Goal: Task Accomplishment & Management: Manage account settings

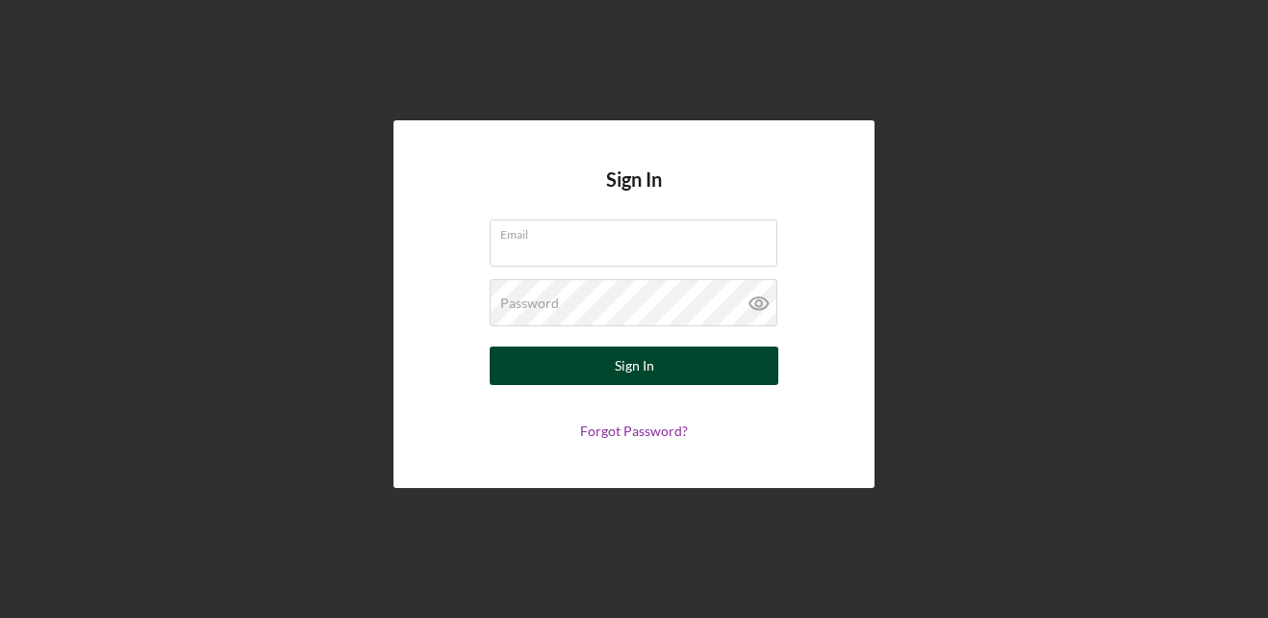
type input "[EMAIL_ADDRESS][DOMAIN_NAME]"
click at [723, 369] on button "Sign In" at bounding box center [634, 365] width 289 height 38
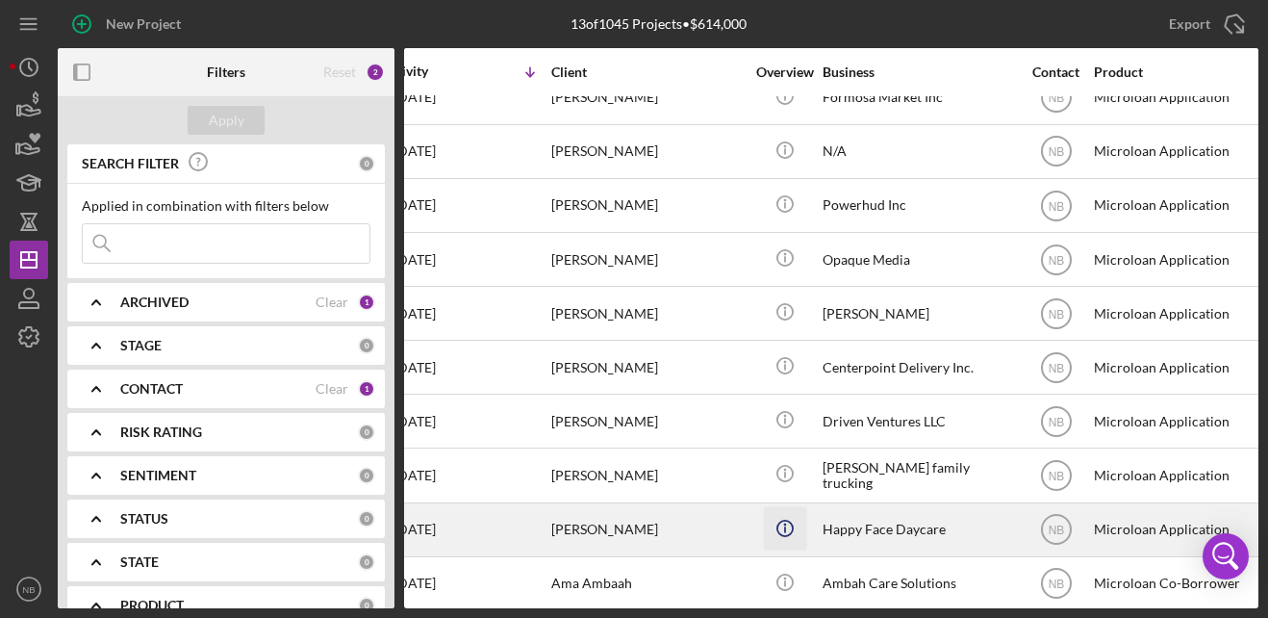
scroll to position [215, 36]
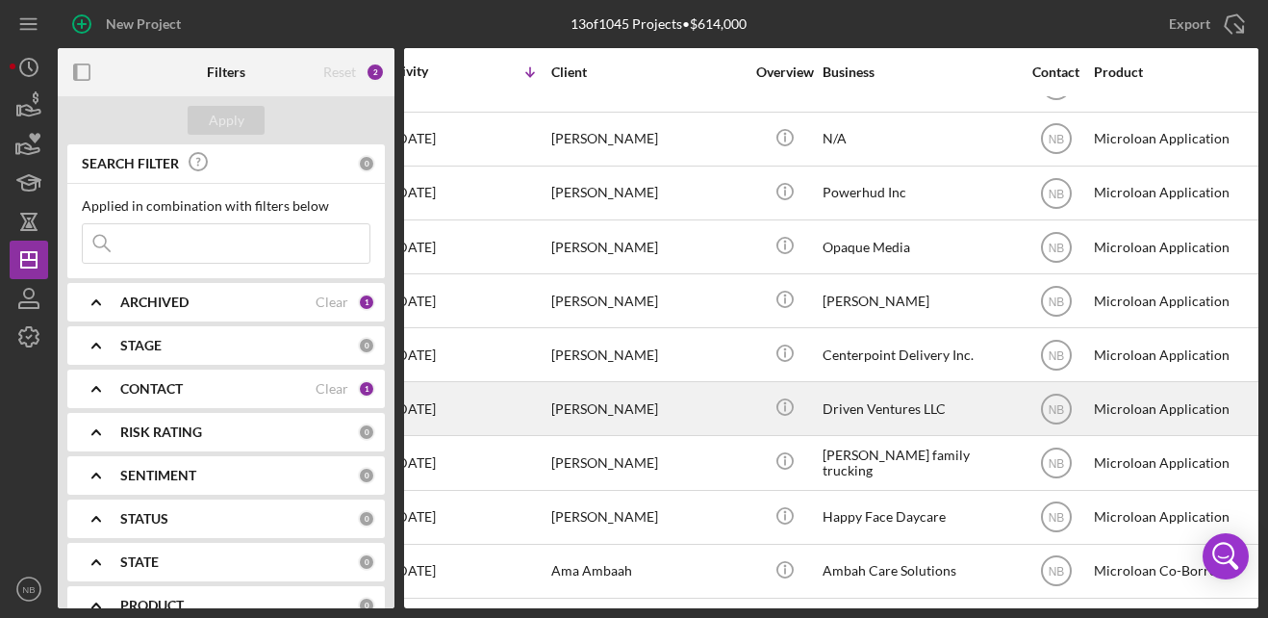
click at [715, 391] on div "[PERSON_NAME]" at bounding box center [647, 408] width 192 height 51
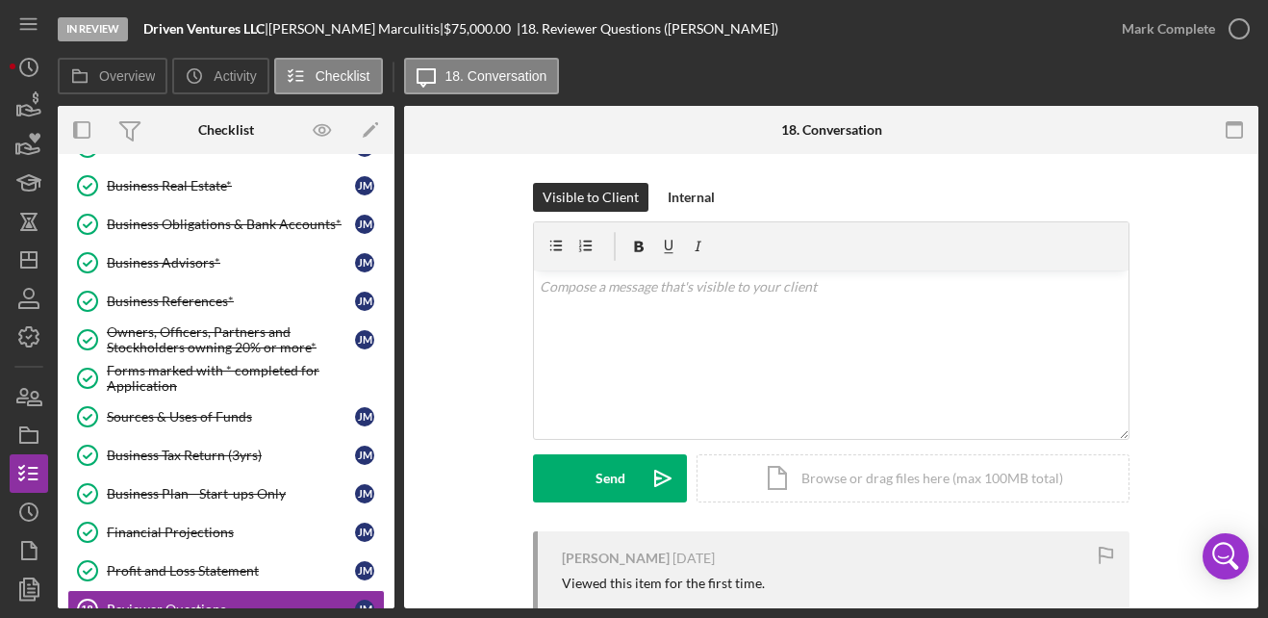
scroll to position [500, 0]
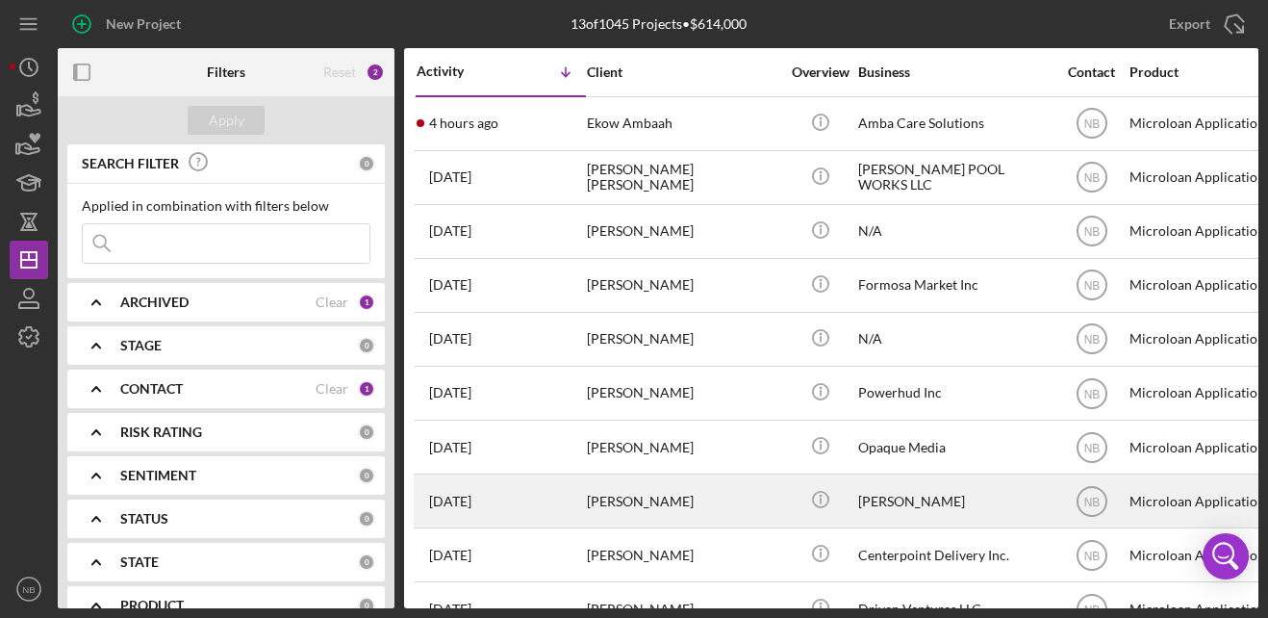
click at [697, 505] on div "[PERSON_NAME]" at bounding box center [683, 500] width 192 height 51
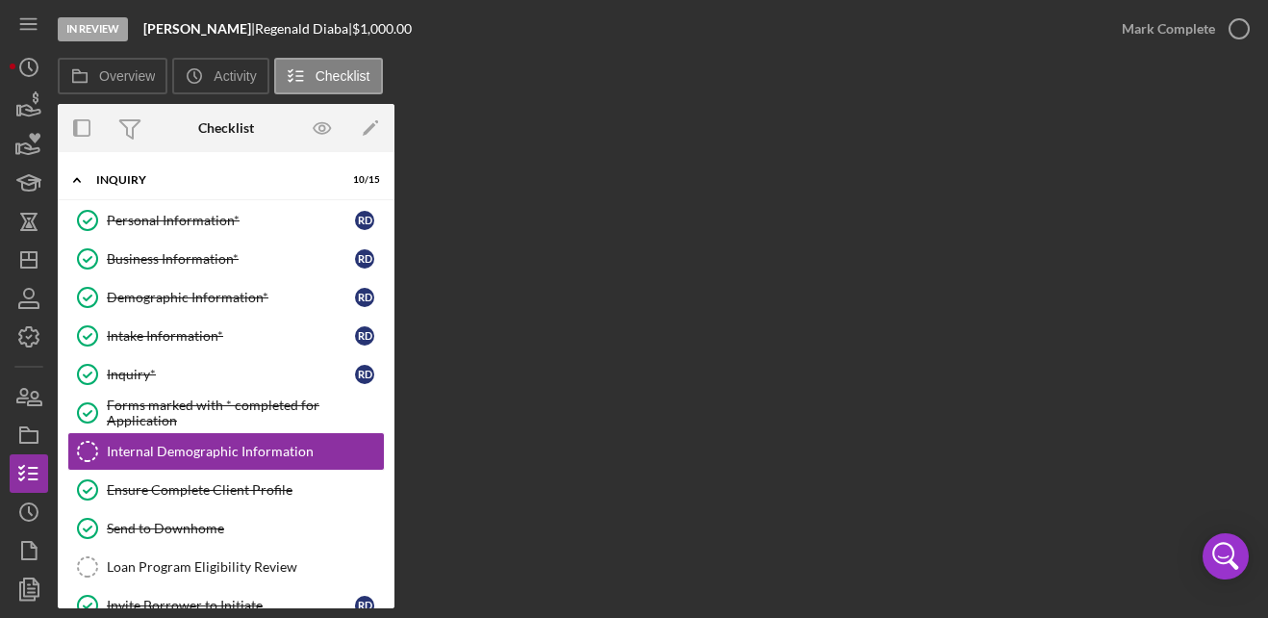
scroll to position [71, 0]
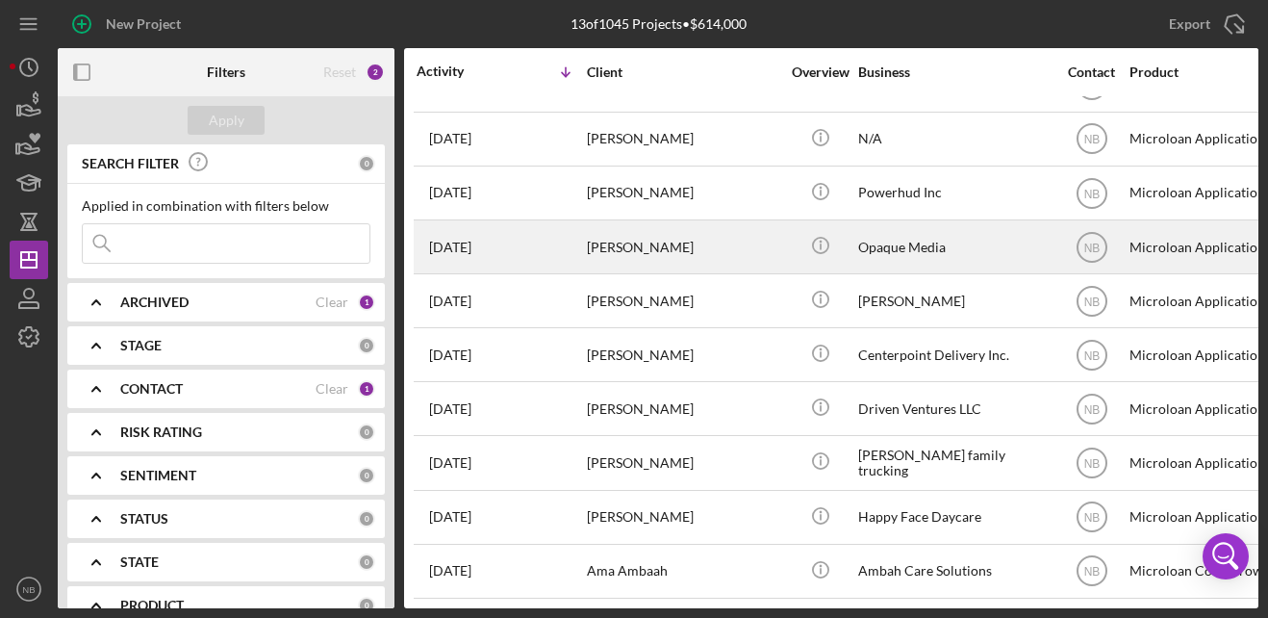
scroll to position [215, 0]
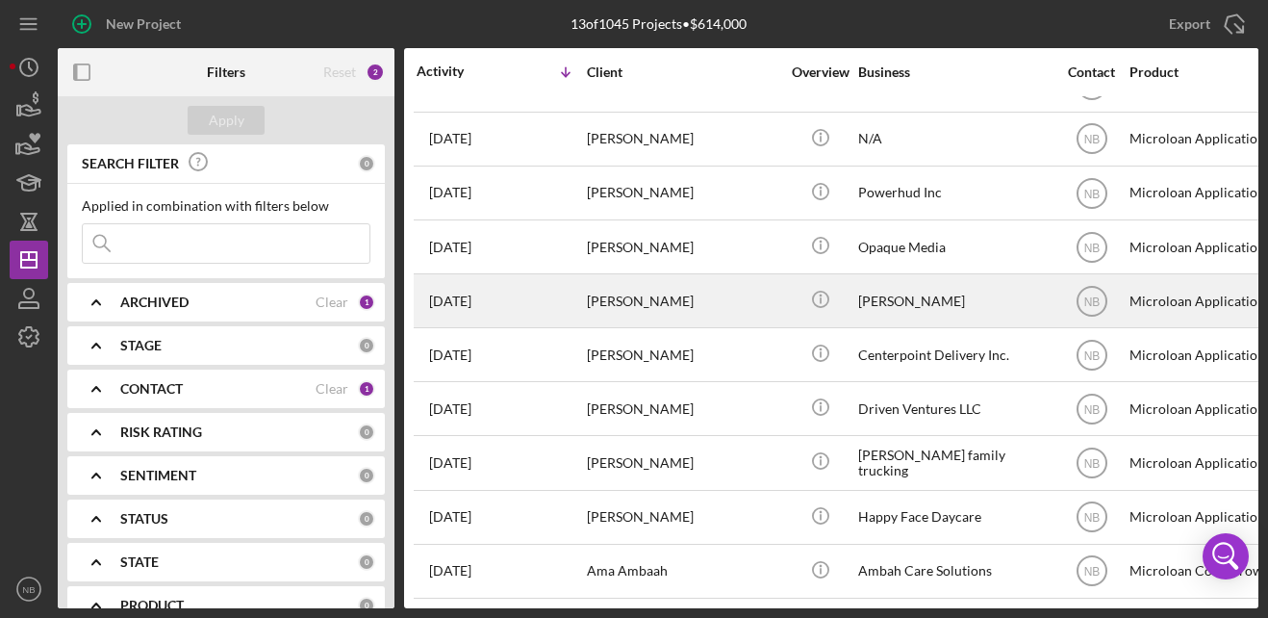
click at [638, 282] on div "[PERSON_NAME]" at bounding box center [683, 300] width 192 height 51
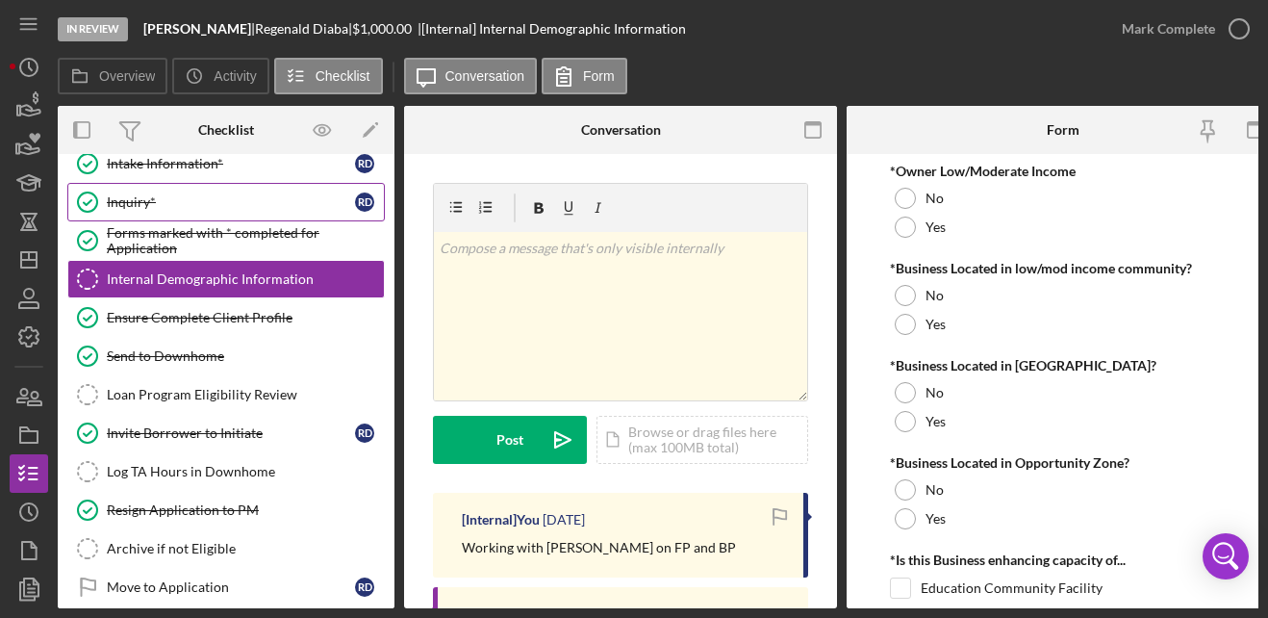
scroll to position [175, 0]
click at [176, 174] on link "Intake Information* Intake Information* R D" at bounding box center [225, 162] width 317 height 38
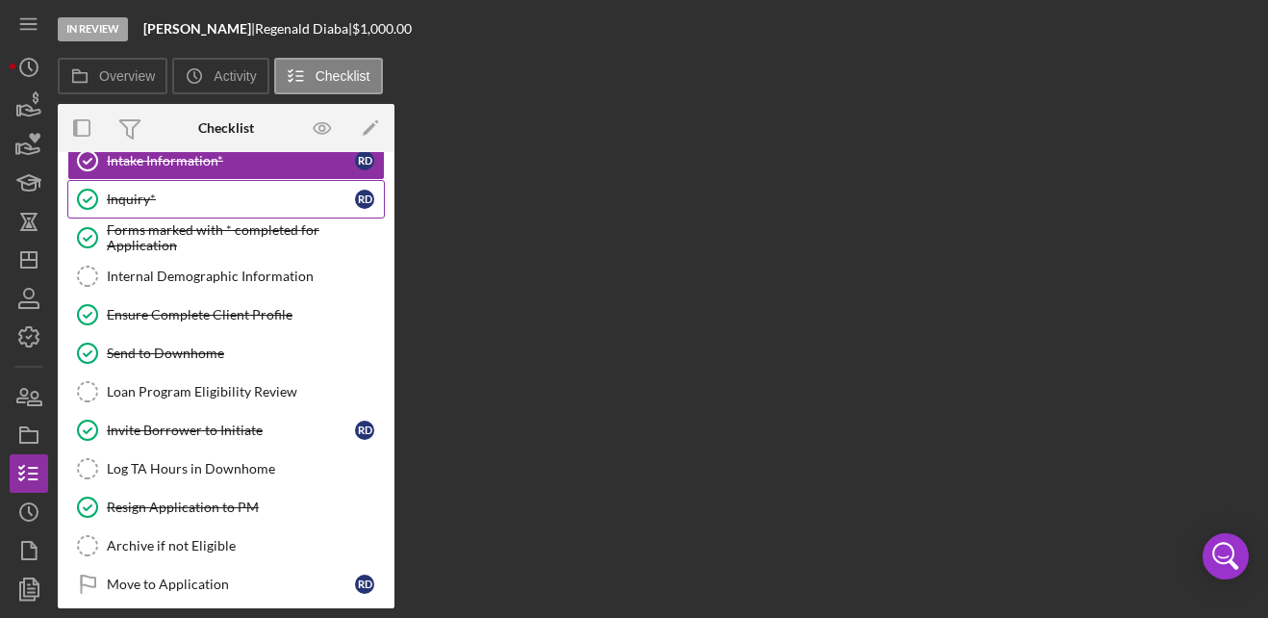
click at [176, 192] on div "Inquiry*" at bounding box center [231, 198] width 248 height 15
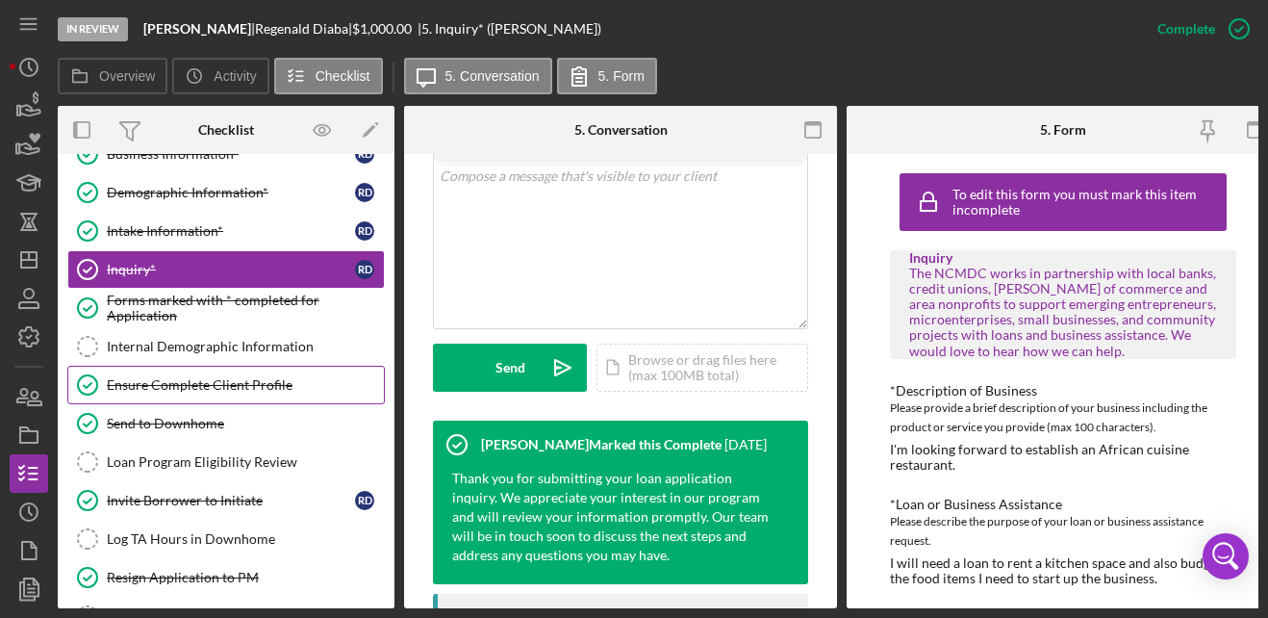
scroll to position [95, 0]
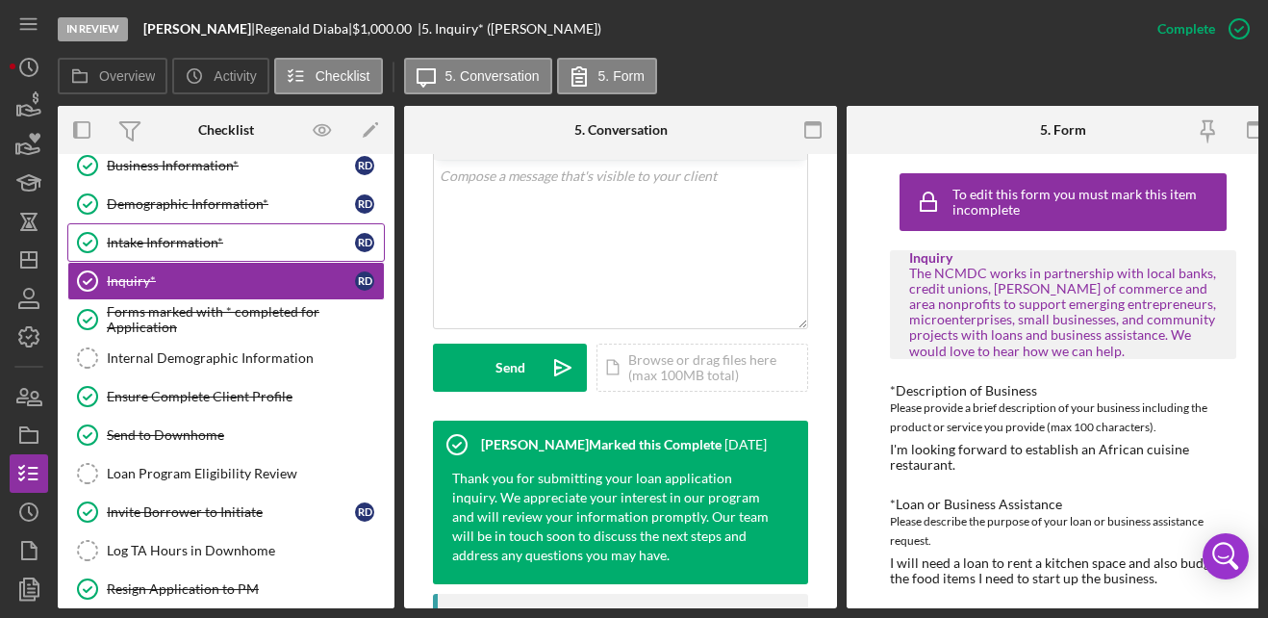
click at [207, 240] on div "Intake Information*" at bounding box center [231, 242] width 248 height 15
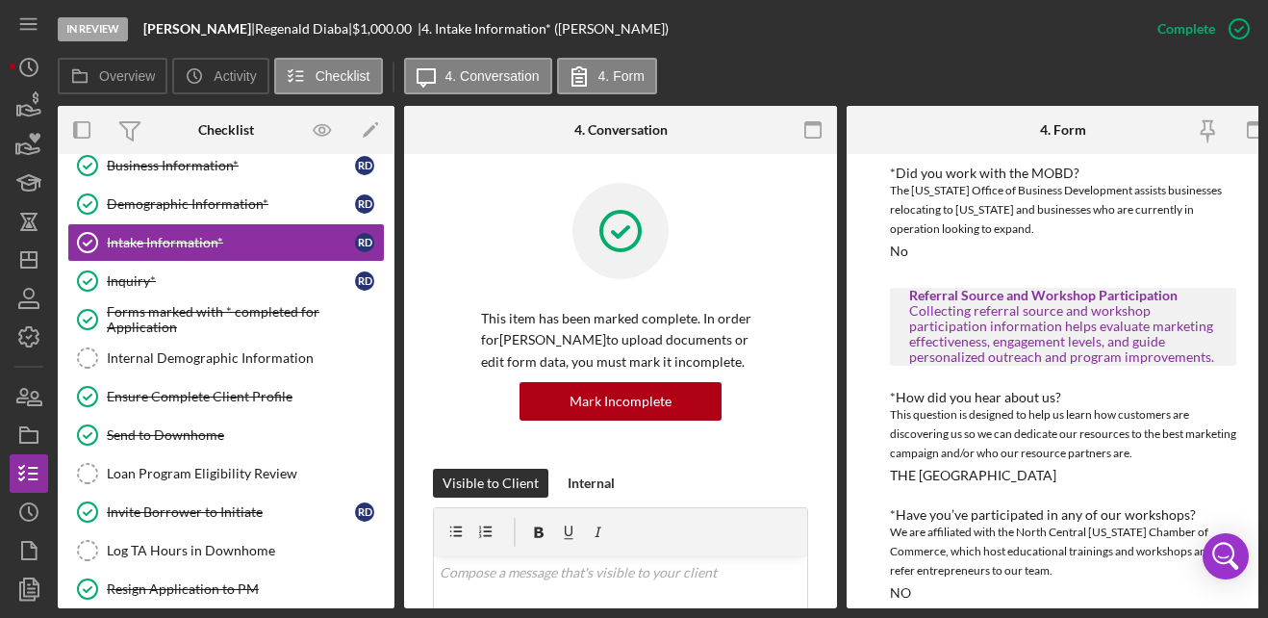
scroll to position [1114, 0]
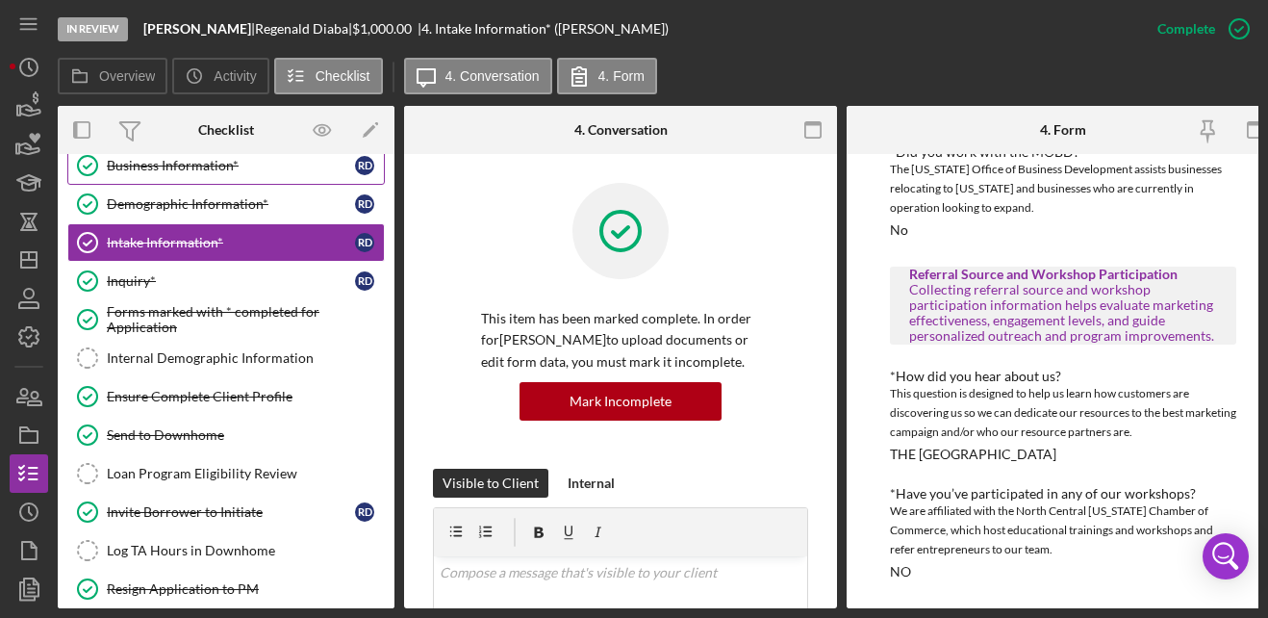
click at [229, 176] on link "Business Information* Business Information* R D" at bounding box center [225, 165] width 317 height 38
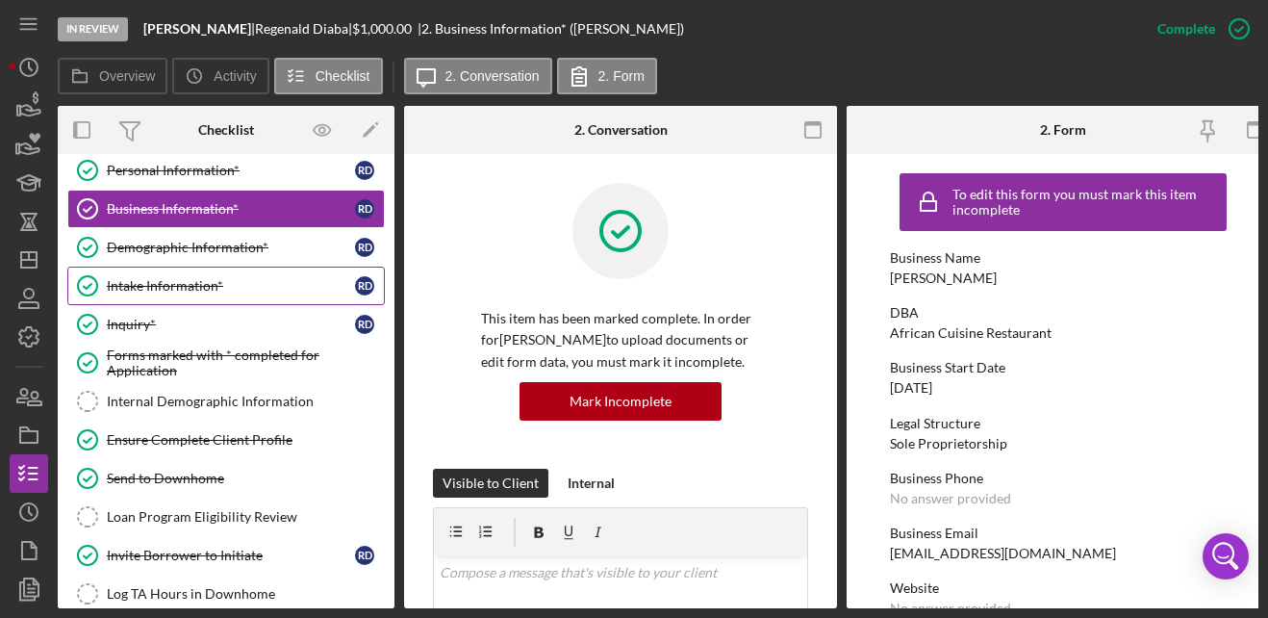
scroll to position [34, 0]
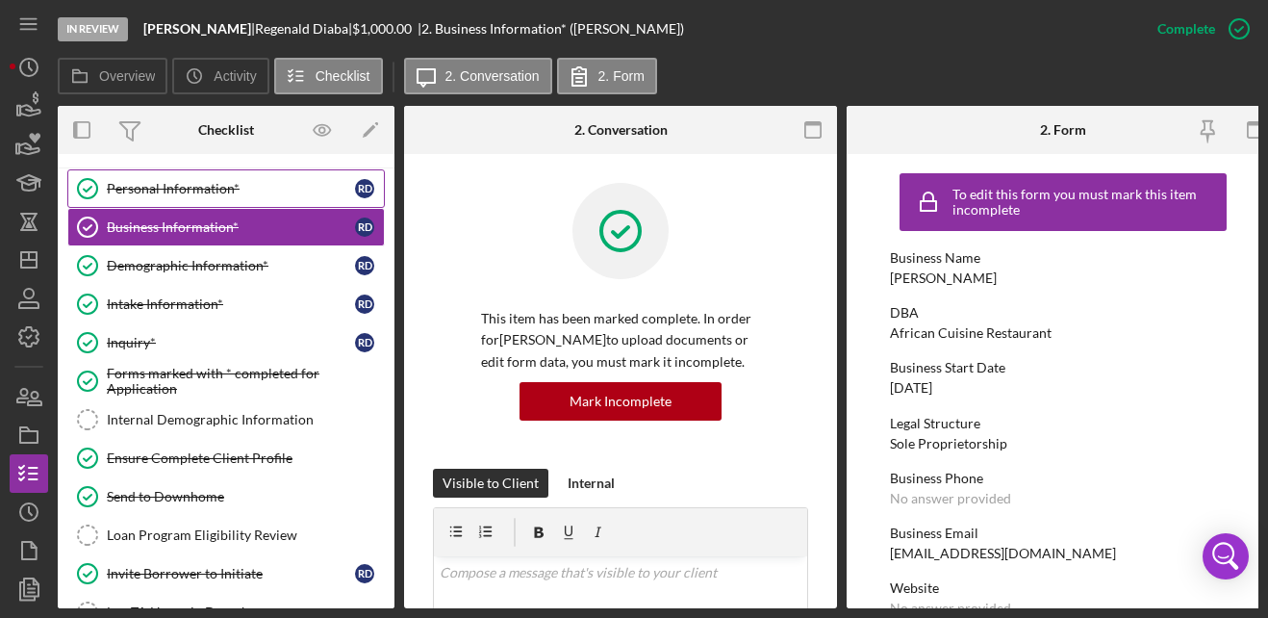
click at [203, 175] on link "Personal Information* Personal Information* R D" at bounding box center [225, 188] width 317 height 38
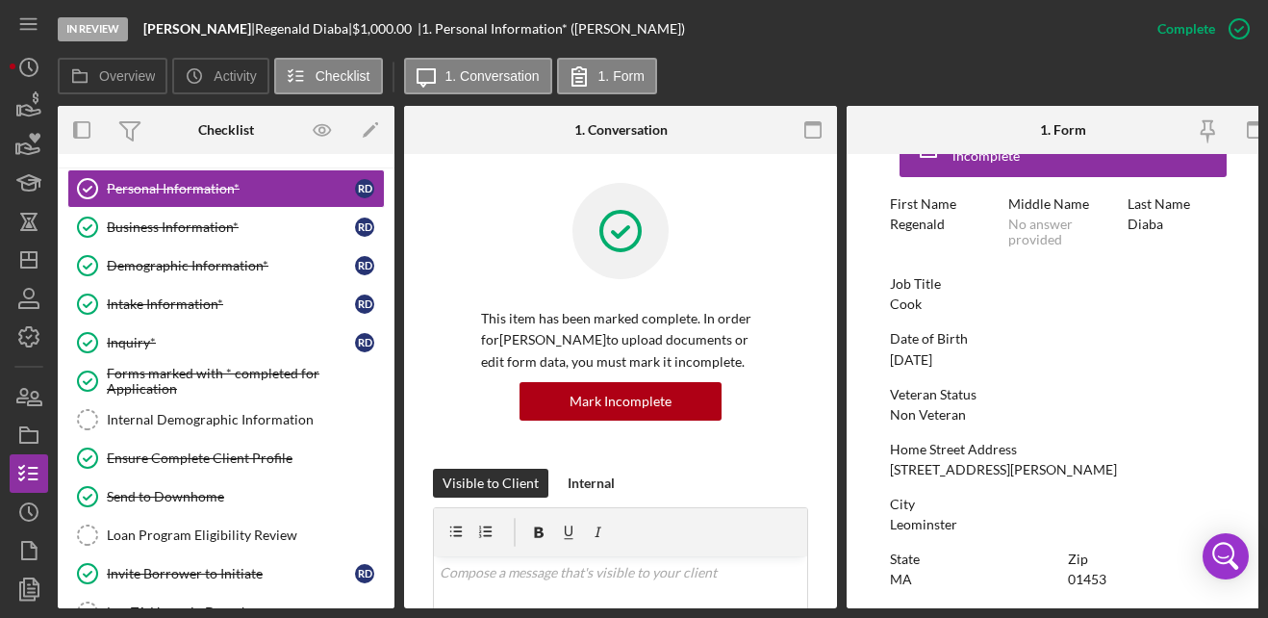
scroll to position [57, 0]
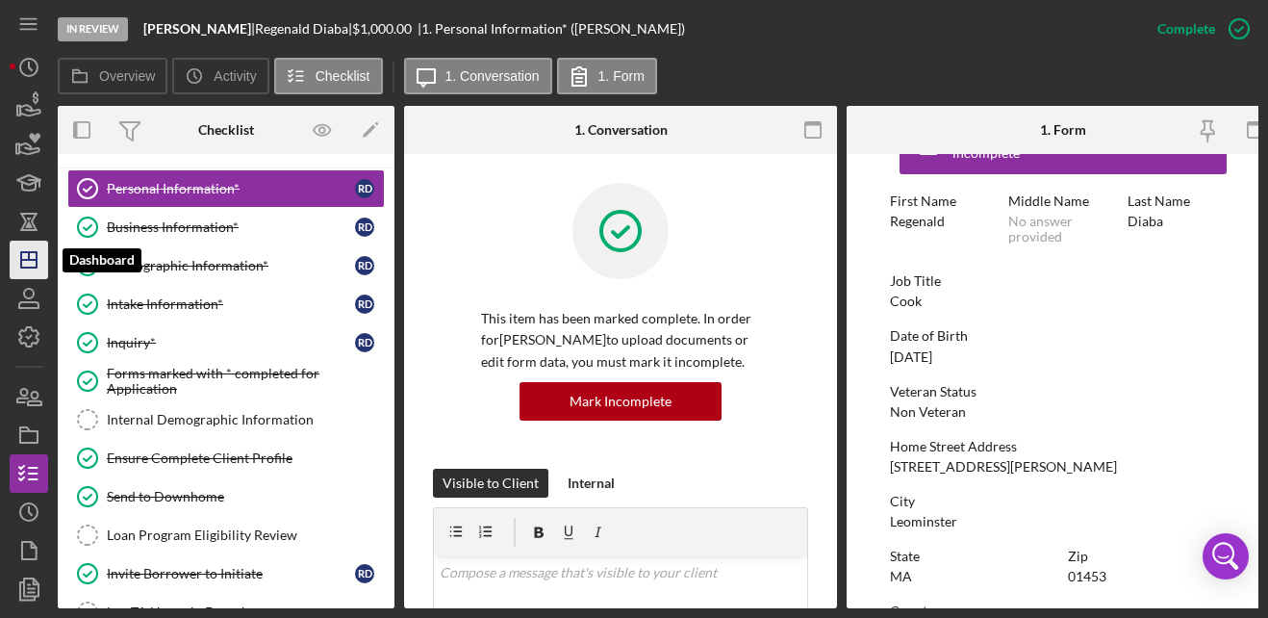
click at [32, 255] on icon "Icon/Dashboard" at bounding box center [29, 260] width 48 height 48
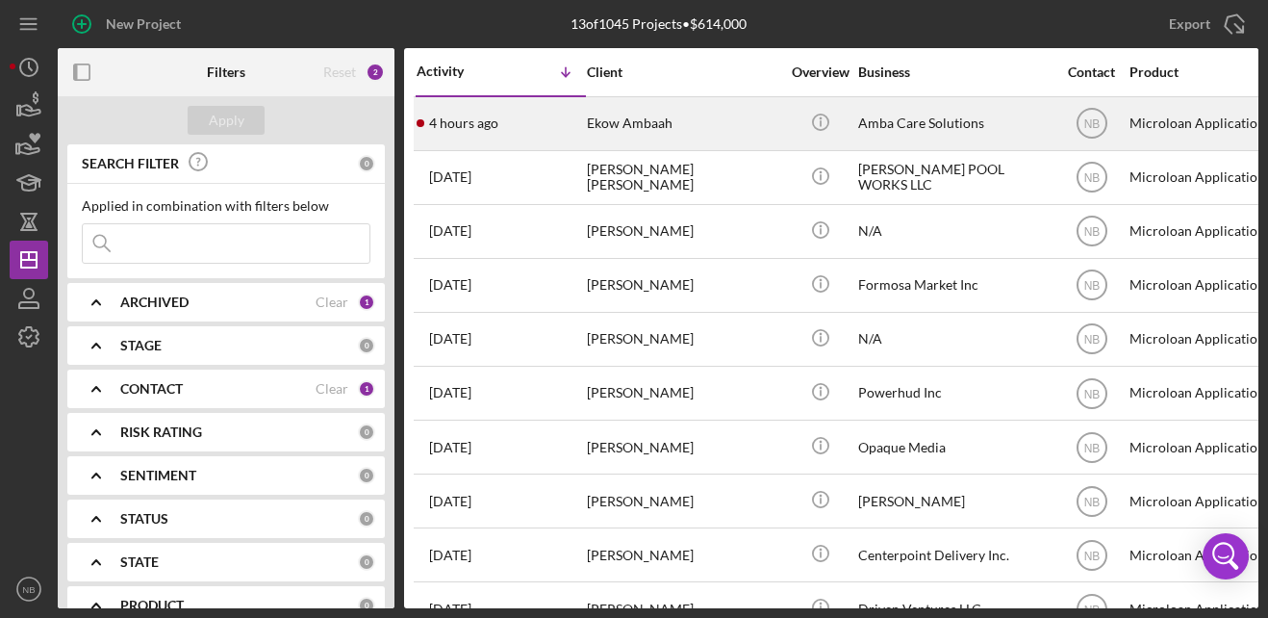
click at [879, 135] on div "Amba Care Solutions" at bounding box center [954, 123] width 192 height 51
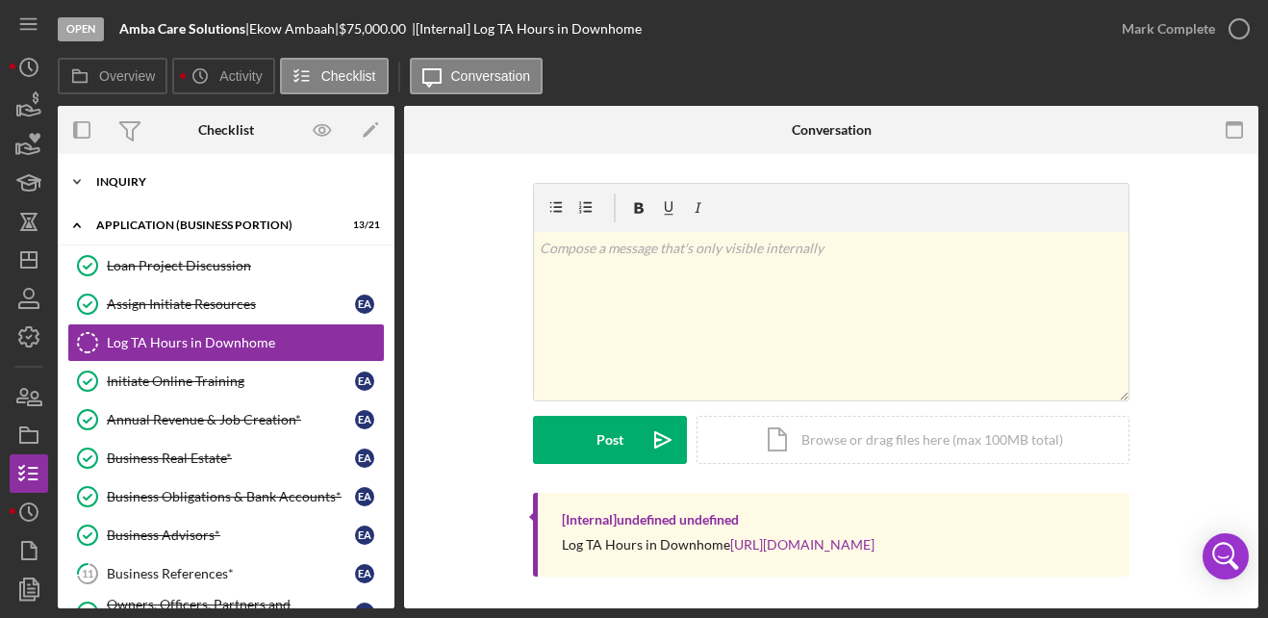
click at [165, 199] on div "Icon/Expander INQUIRY 15 / 15" at bounding box center [226, 182] width 337 height 38
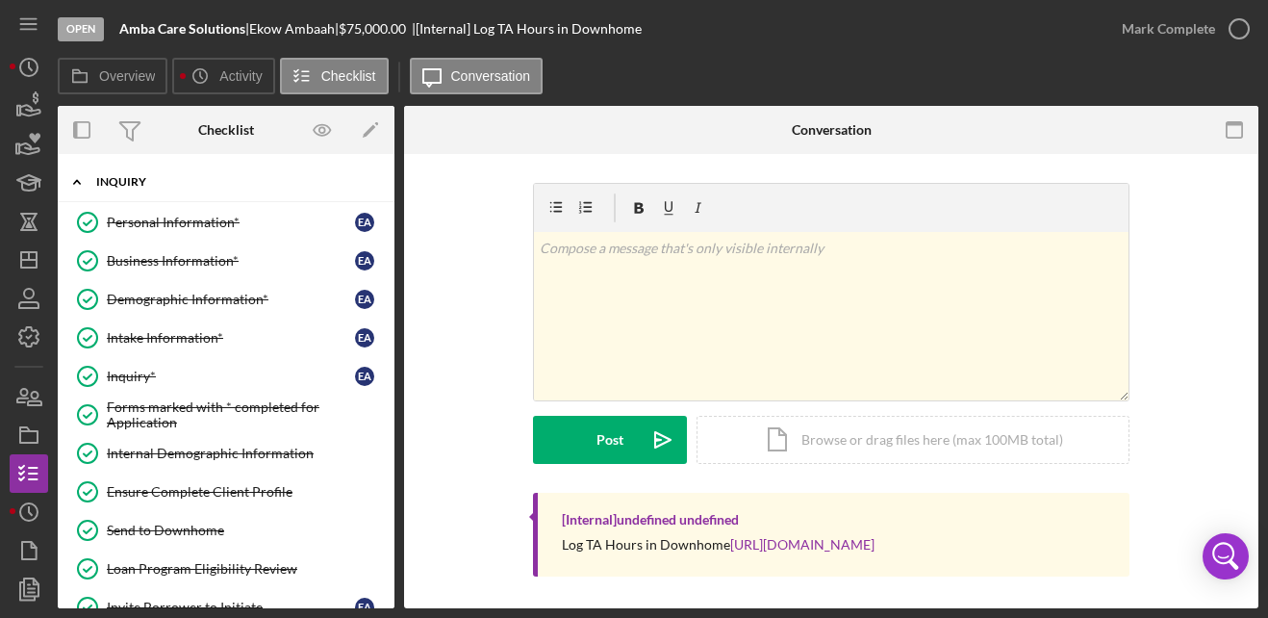
click at [169, 183] on div "INQUIRY" at bounding box center [233, 182] width 274 height 12
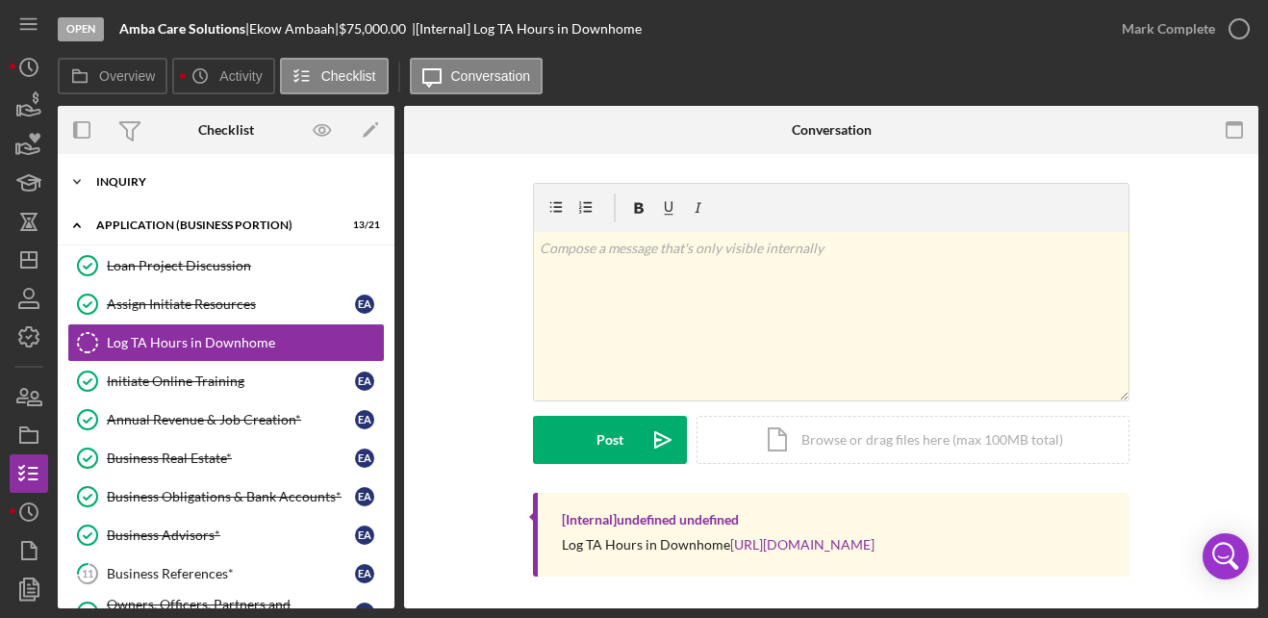
click at [179, 166] on div "Icon/Expander INQUIRY 15 / 15" at bounding box center [226, 182] width 337 height 38
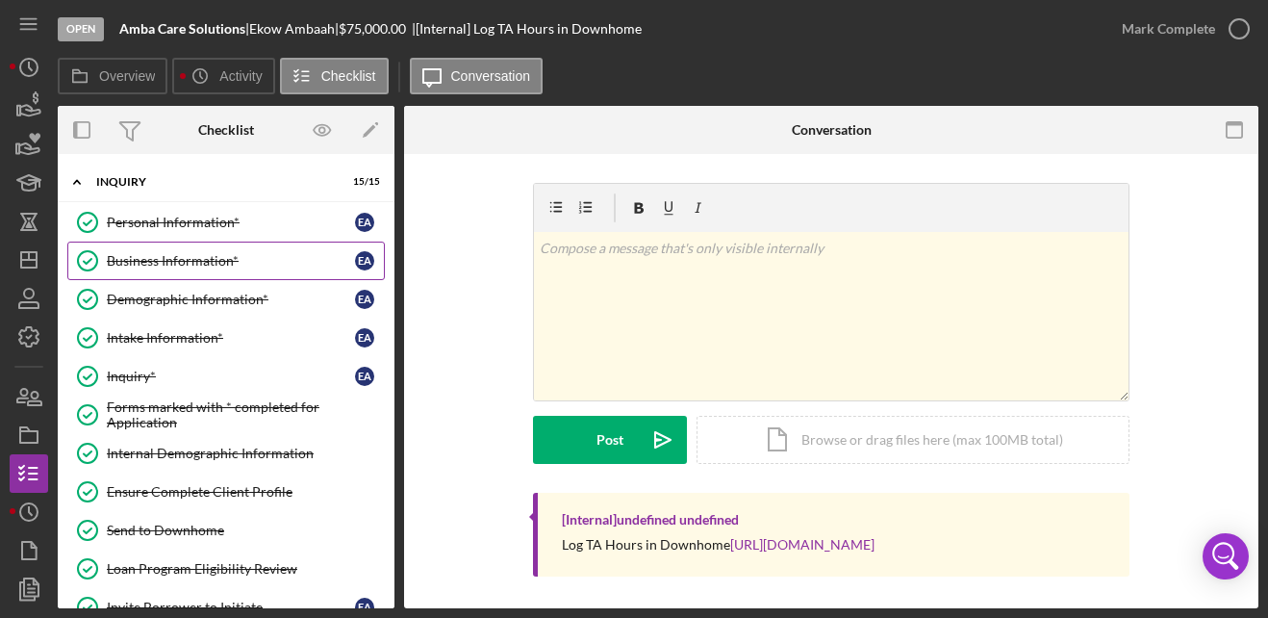
click at [185, 268] on div "Business Information*" at bounding box center [231, 260] width 248 height 15
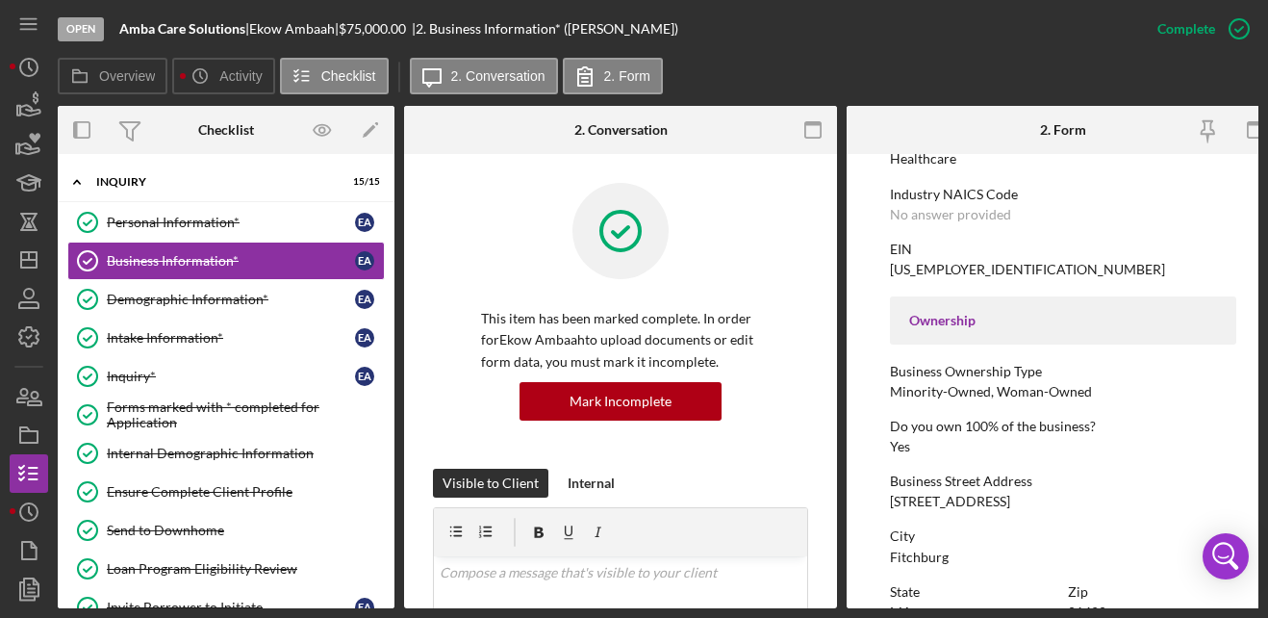
scroll to position [587, 0]
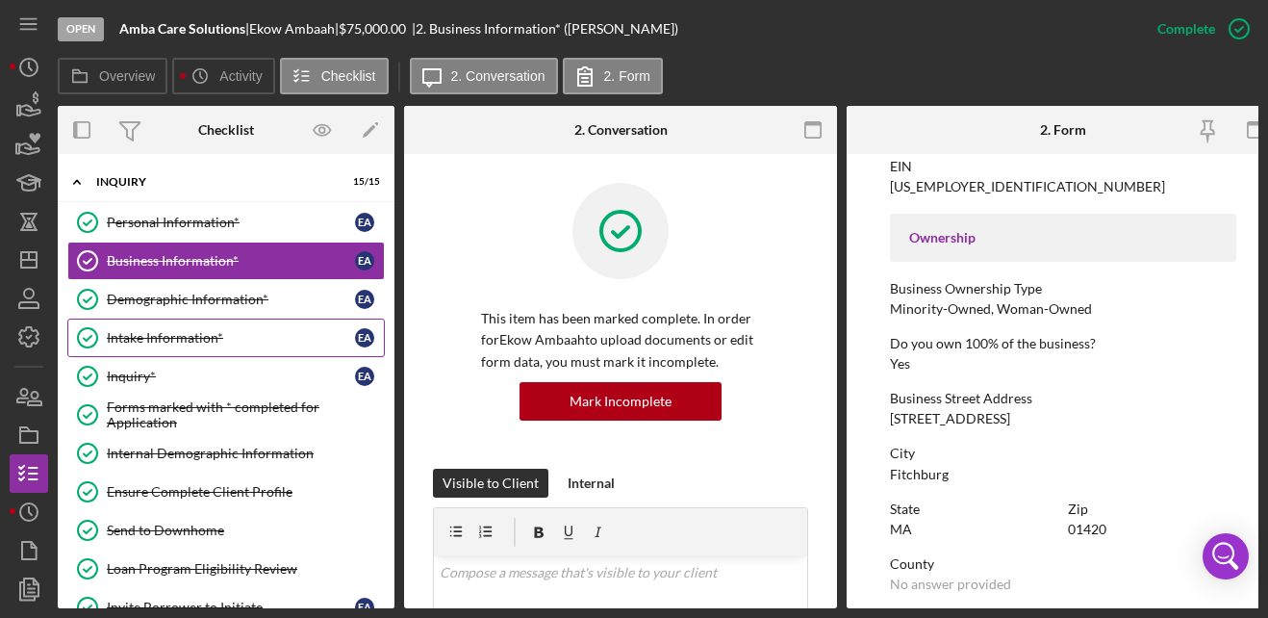
click at [201, 325] on link "Intake Information* Intake Information* E A" at bounding box center [225, 337] width 317 height 38
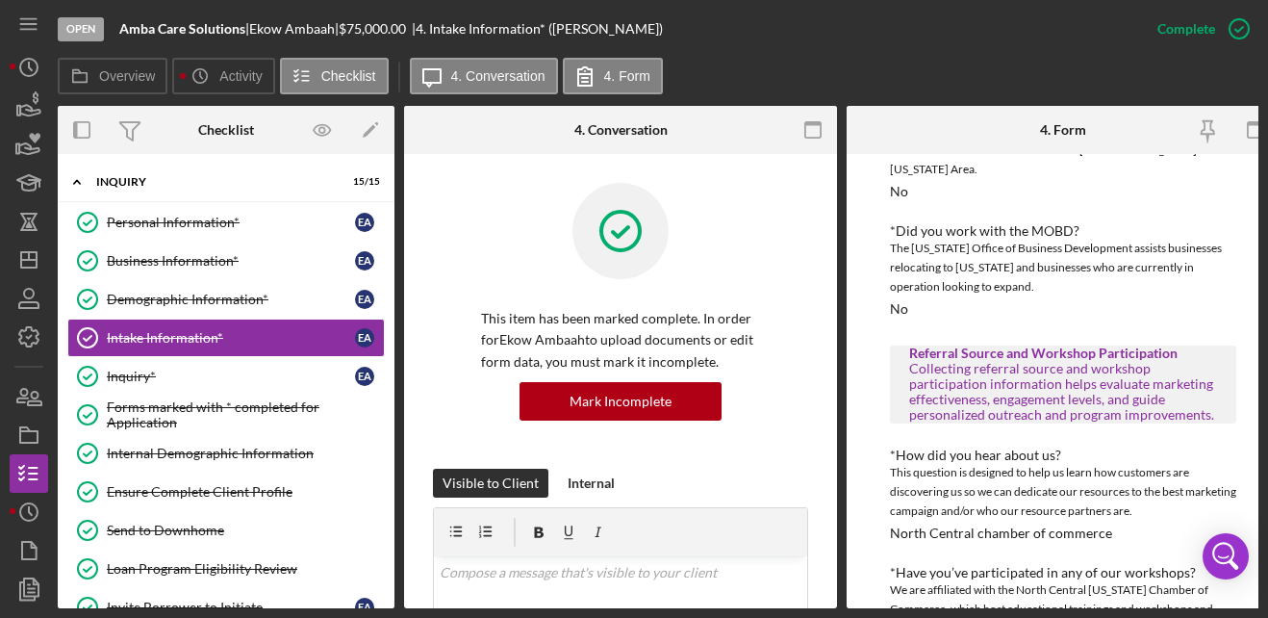
scroll to position [1114, 0]
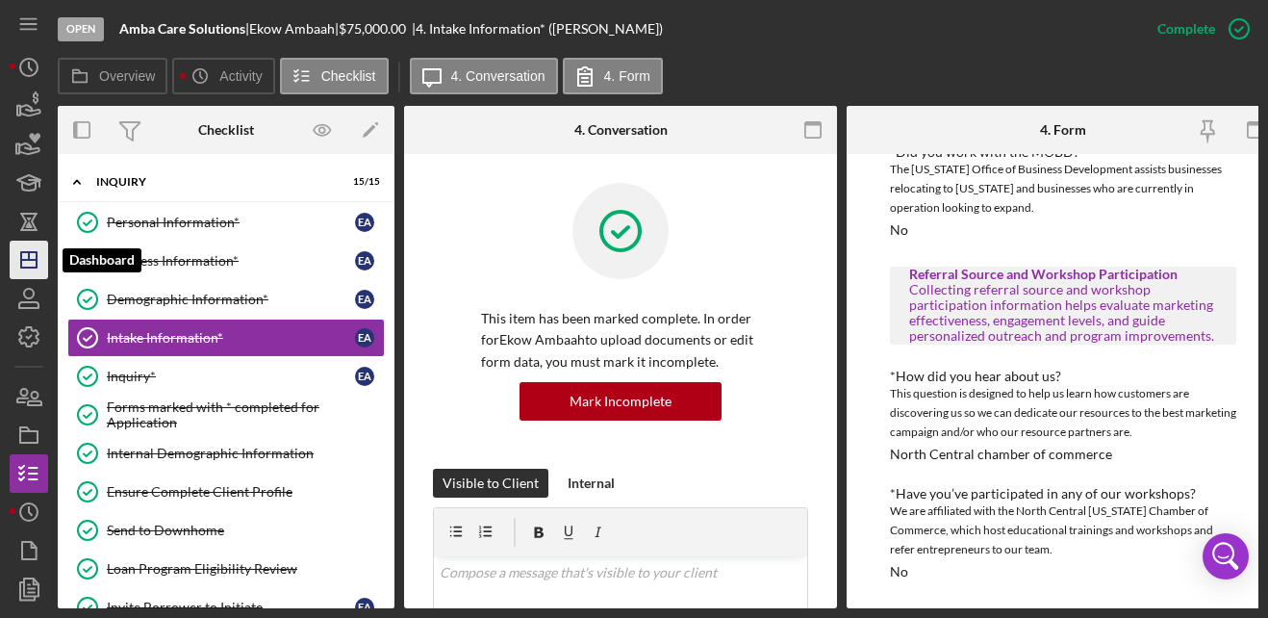
click at [34, 269] on icon "Icon/Dashboard" at bounding box center [29, 260] width 48 height 48
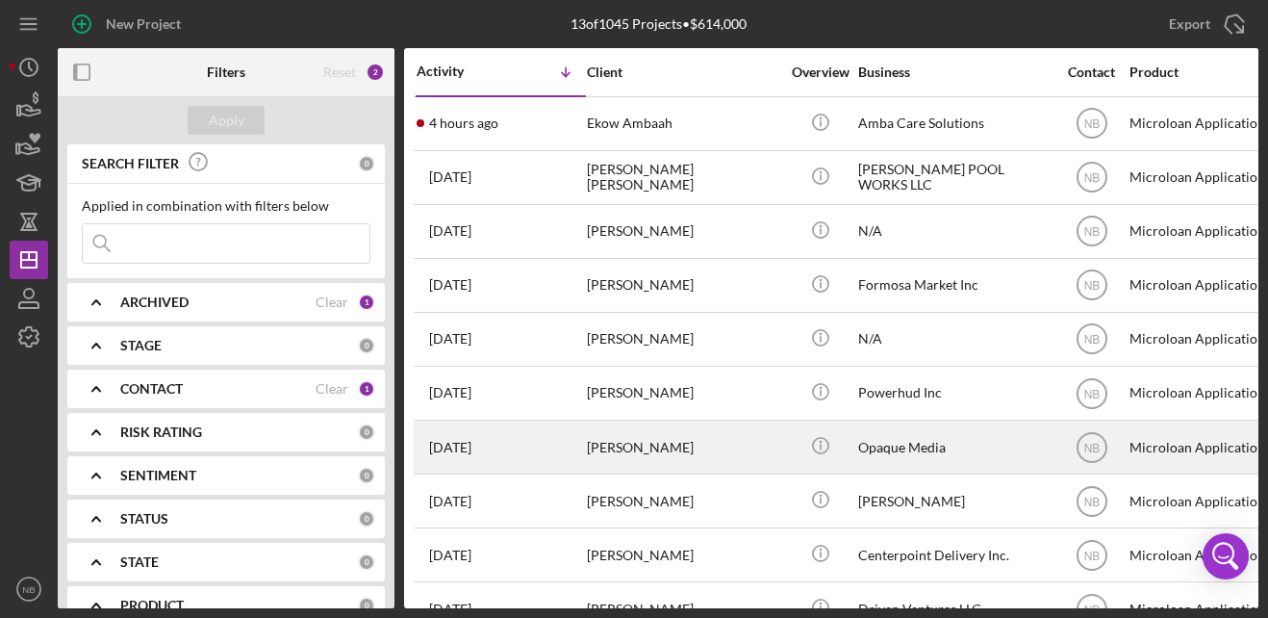
click at [706, 456] on div "[PERSON_NAME]" at bounding box center [683, 446] width 192 height 51
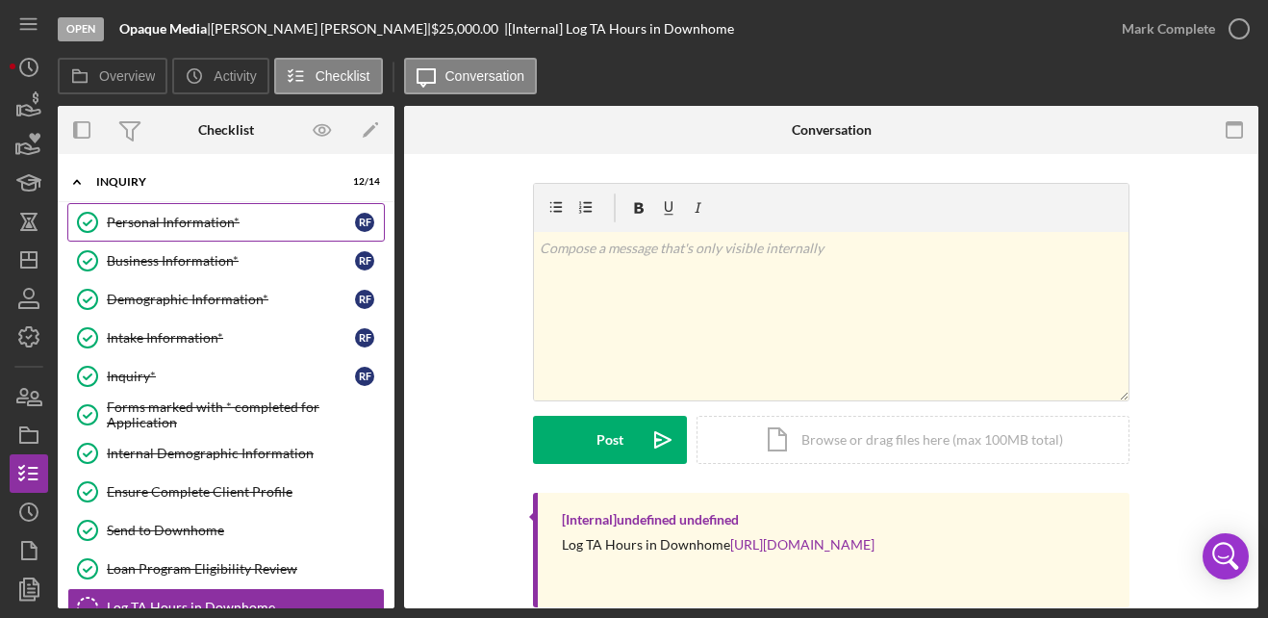
click at [199, 237] on link "Personal Information* Personal Information* R F" at bounding box center [225, 222] width 317 height 38
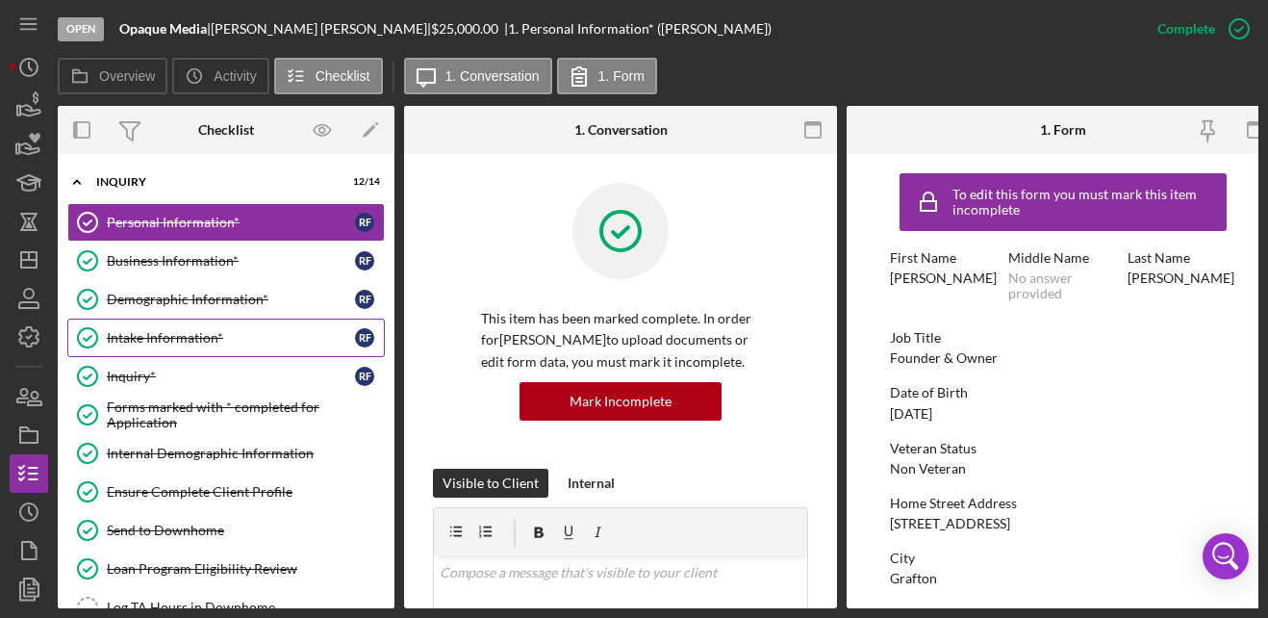
click at [204, 342] on div "Intake Information*" at bounding box center [231, 337] width 248 height 15
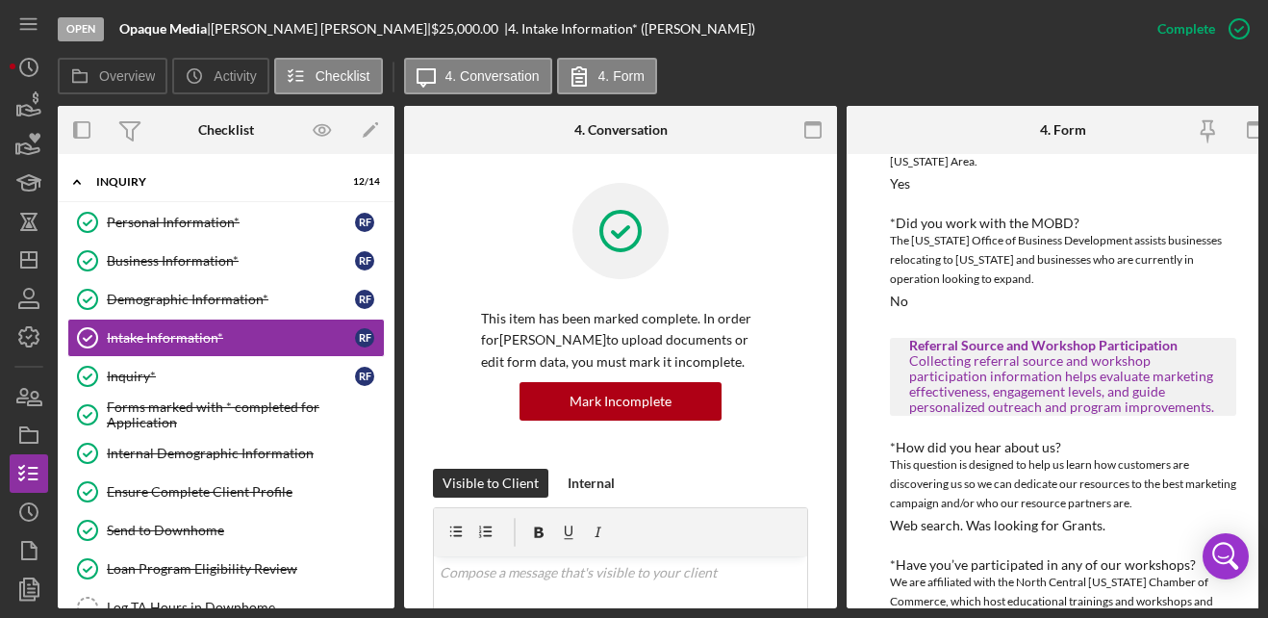
scroll to position [1114, 0]
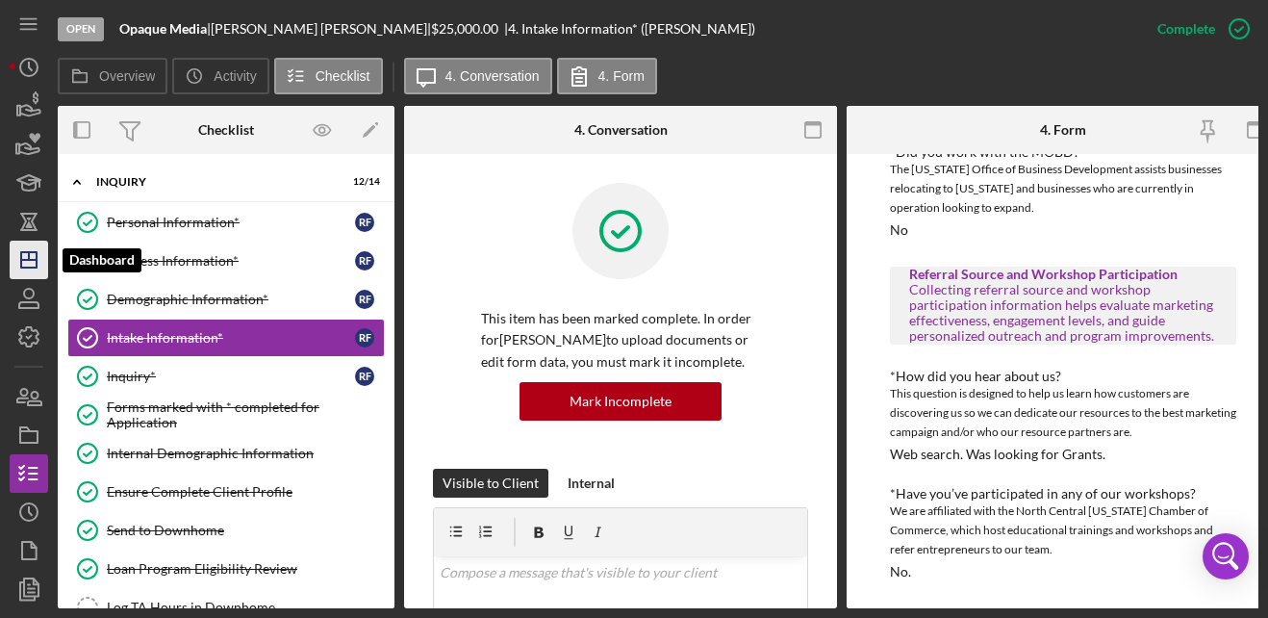
click at [29, 245] on icon "Icon/Dashboard" at bounding box center [29, 260] width 48 height 48
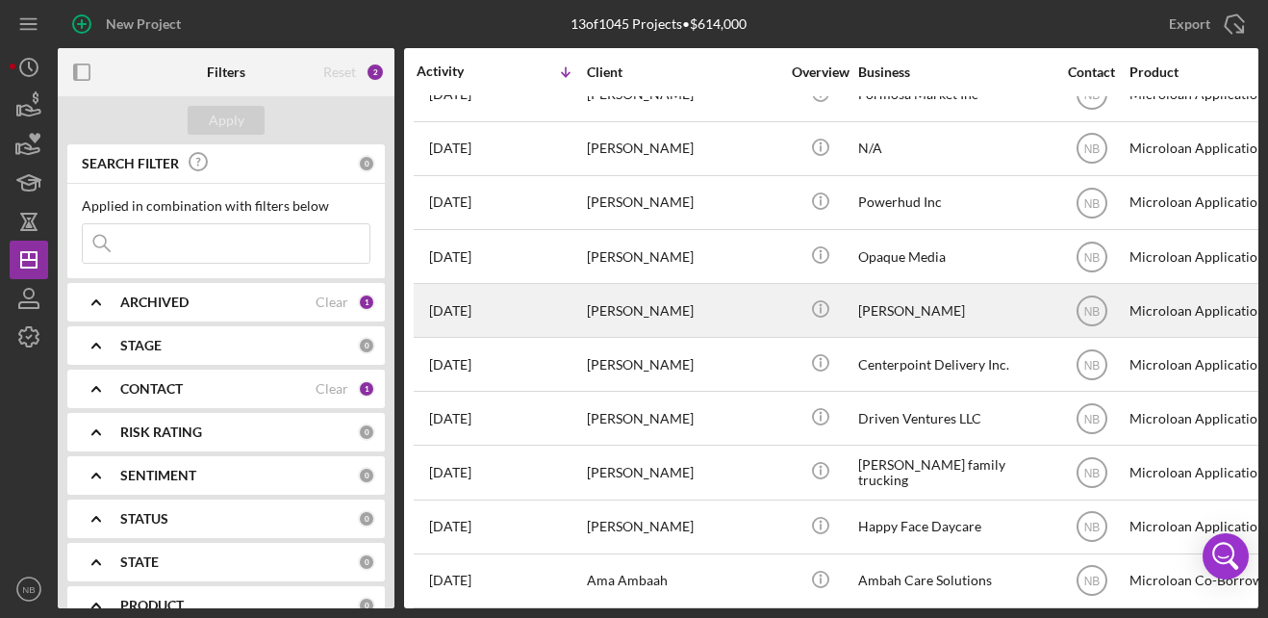
scroll to position [191, 0]
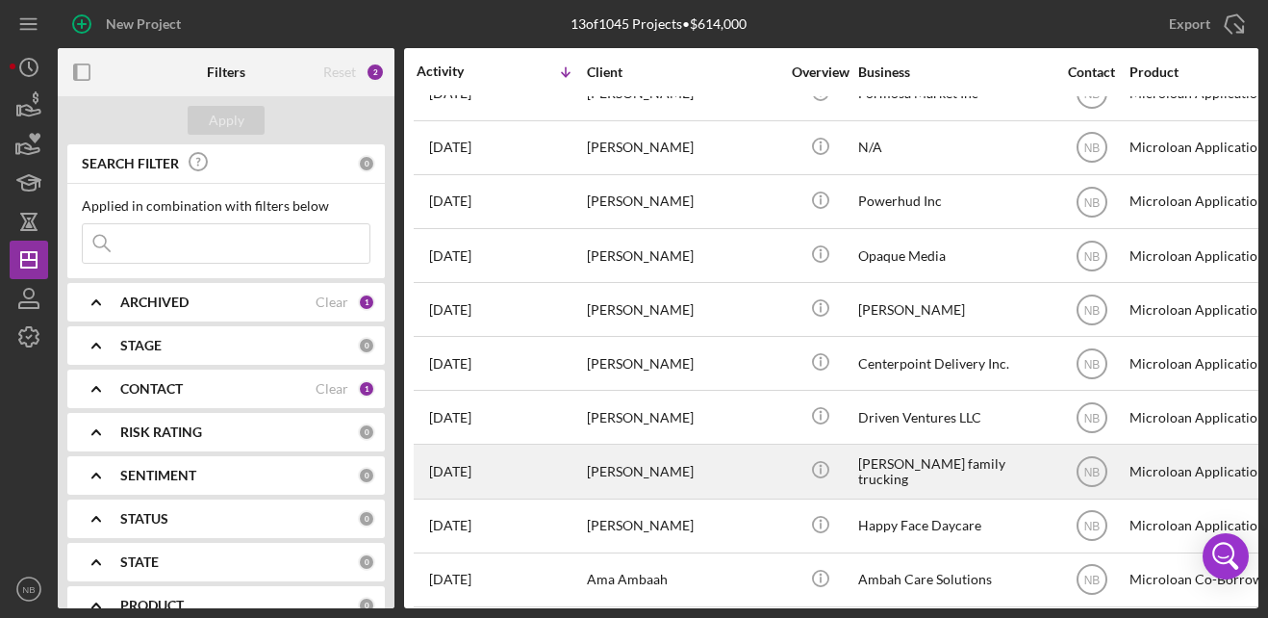
click at [891, 483] on div "[PERSON_NAME] family trucking" at bounding box center [954, 470] width 192 height 51
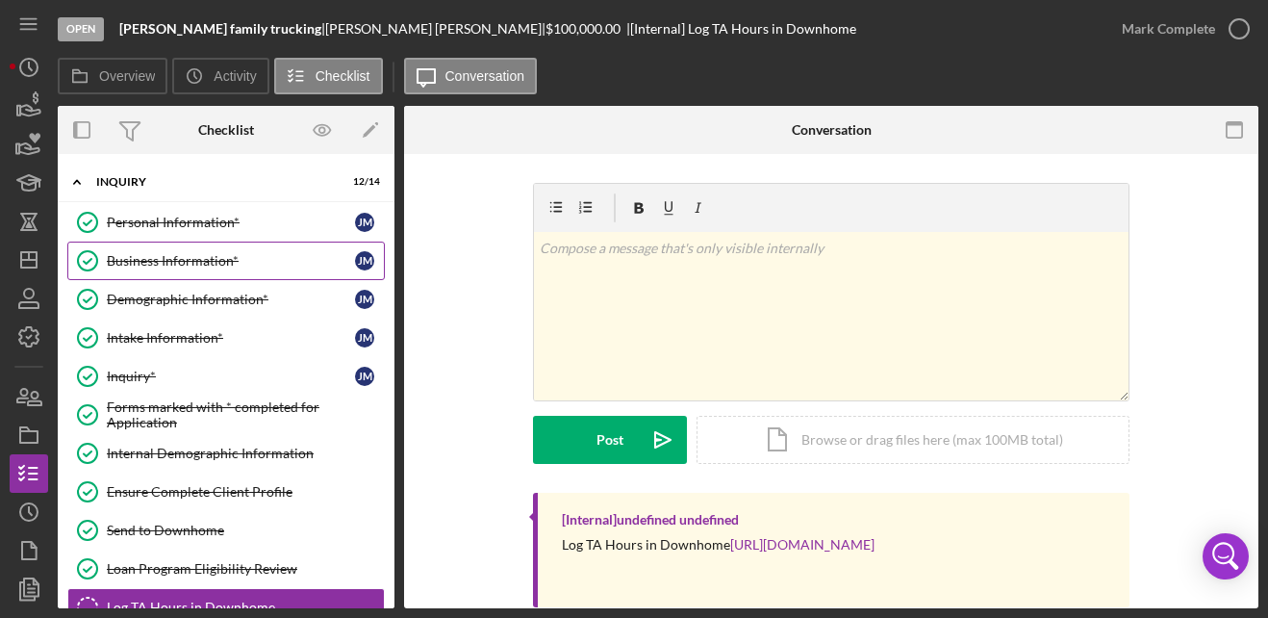
click at [161, 270] on link "Business Information* Business Information* [PERSON_NAME]" at bounding box center [225, 260] width 317 height 38
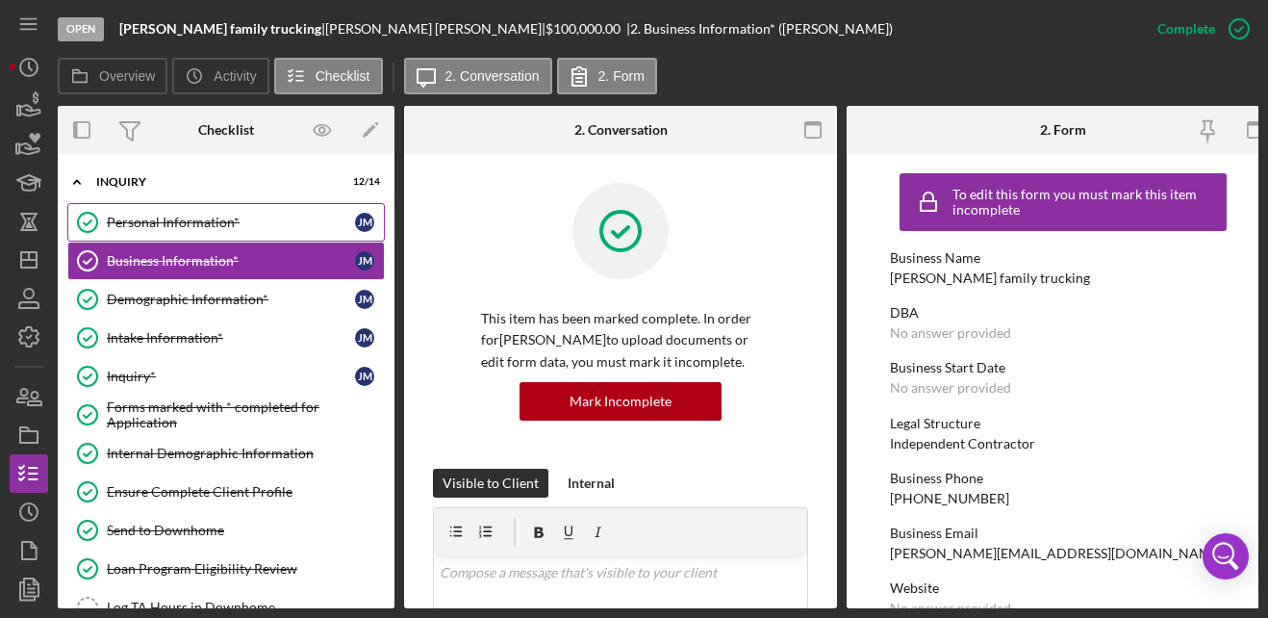
click at [178, 209] on link "Personal Information* Personal Information* [PERSON_NAME]" at bounding box center [225, 222] width 317 height 38
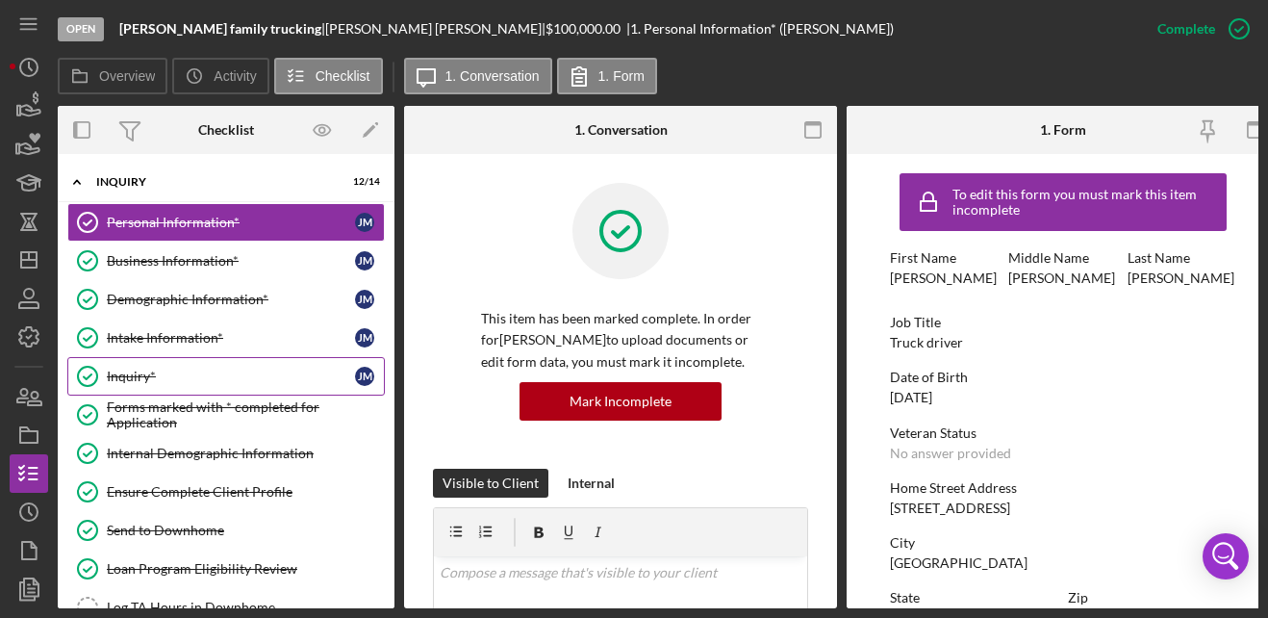
click at [147, 383] on div "Inquiry*" at bounding box center [231, 375] width 248 height 15
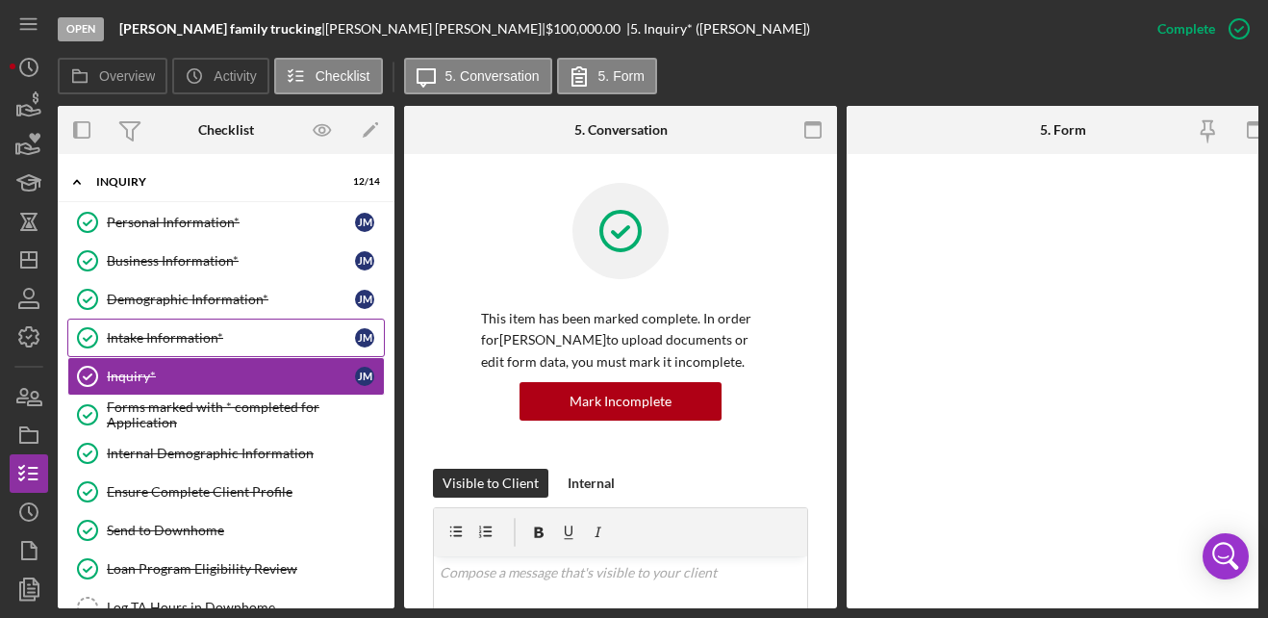
click at [163, 320] on link "Intake Information* Intake Information* [PERSON_NAME]" at bounding box center [225, 337] width 317 height 38
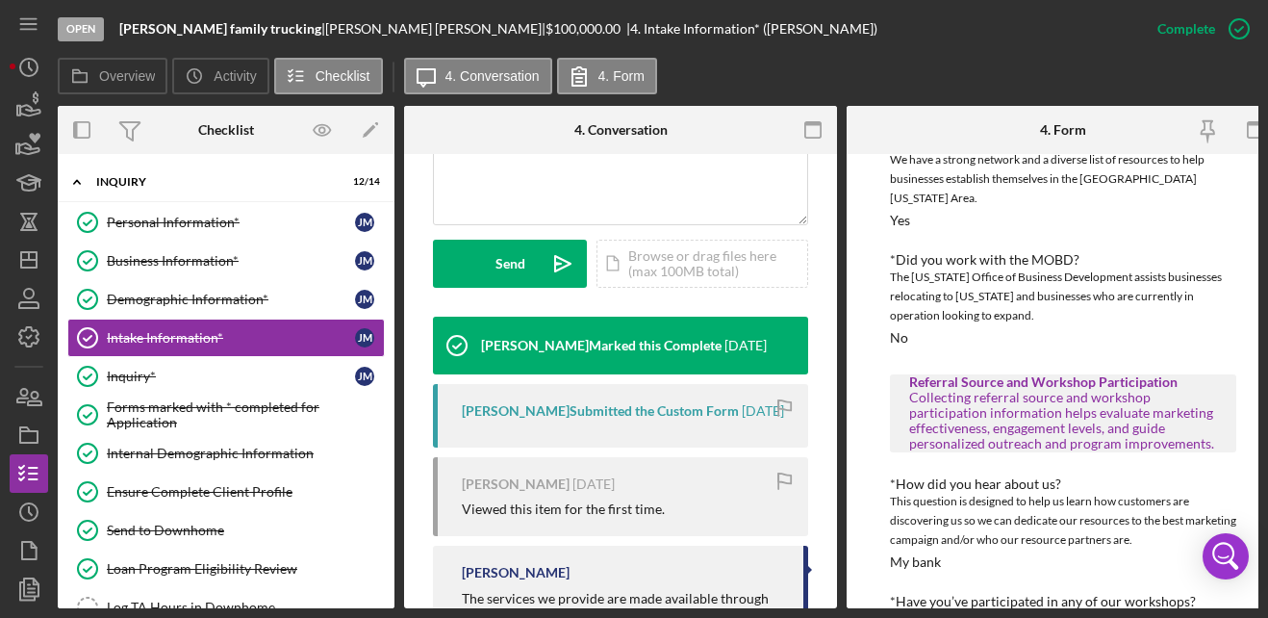
scroll to position [1114, 0]
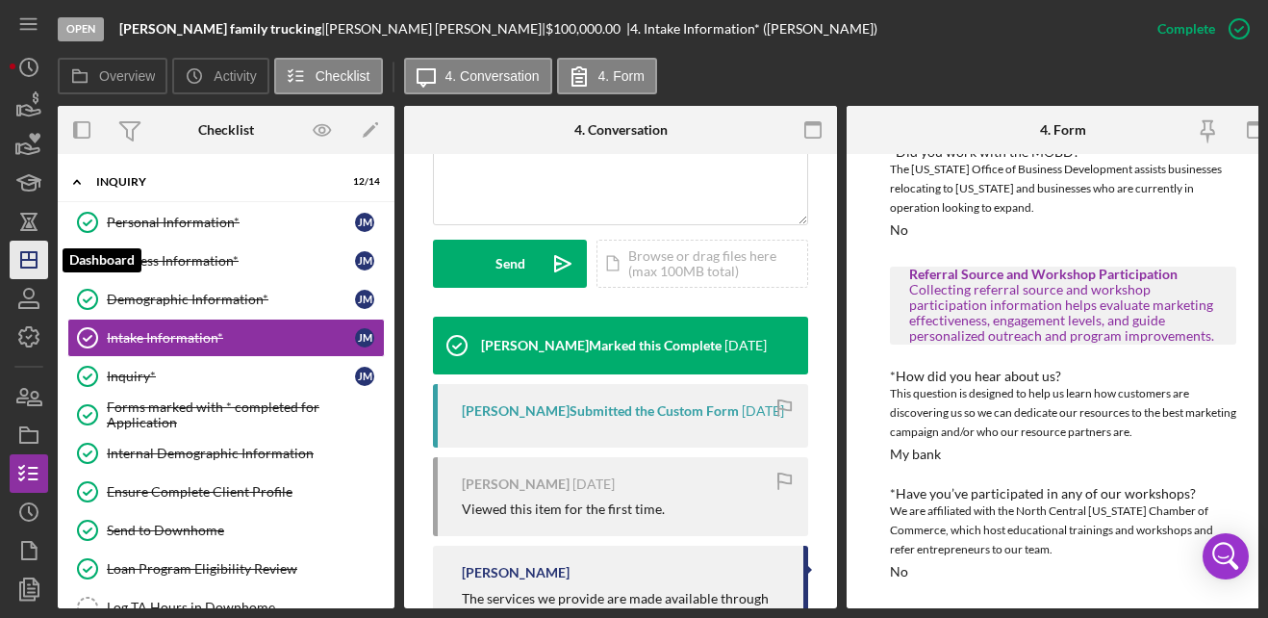
click at [35, 250] on icon "Icon/Dashboard" at bounding box center [29, 260] width 48 height 48
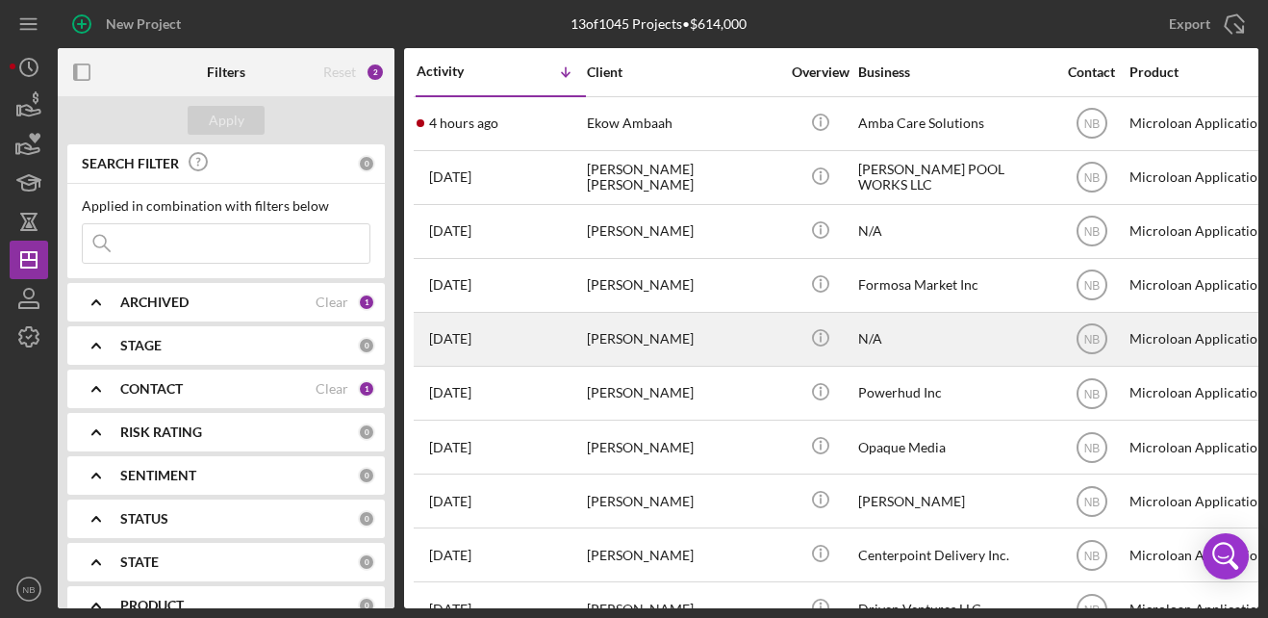
click at [650, 338] on div "[PERSON_NAME]" at bounding box center [683, 339] width 192 height 51
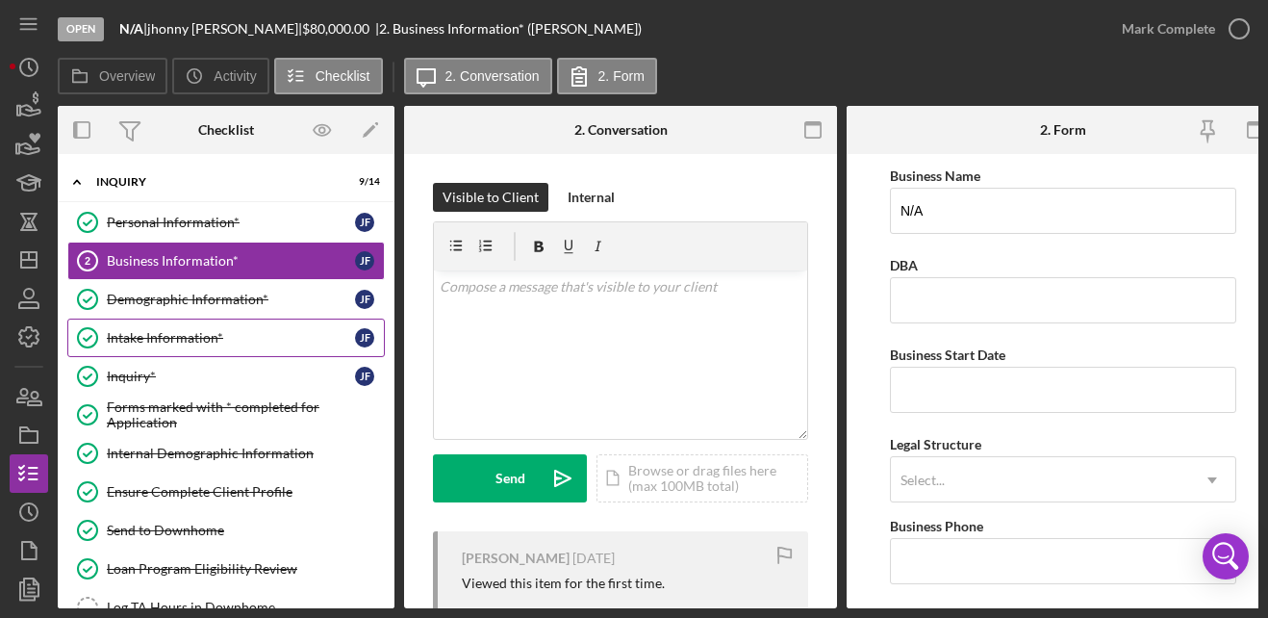
click at [197, 342] on div "Intake Information*" at bounding box center [231, 337] width 248 height 15
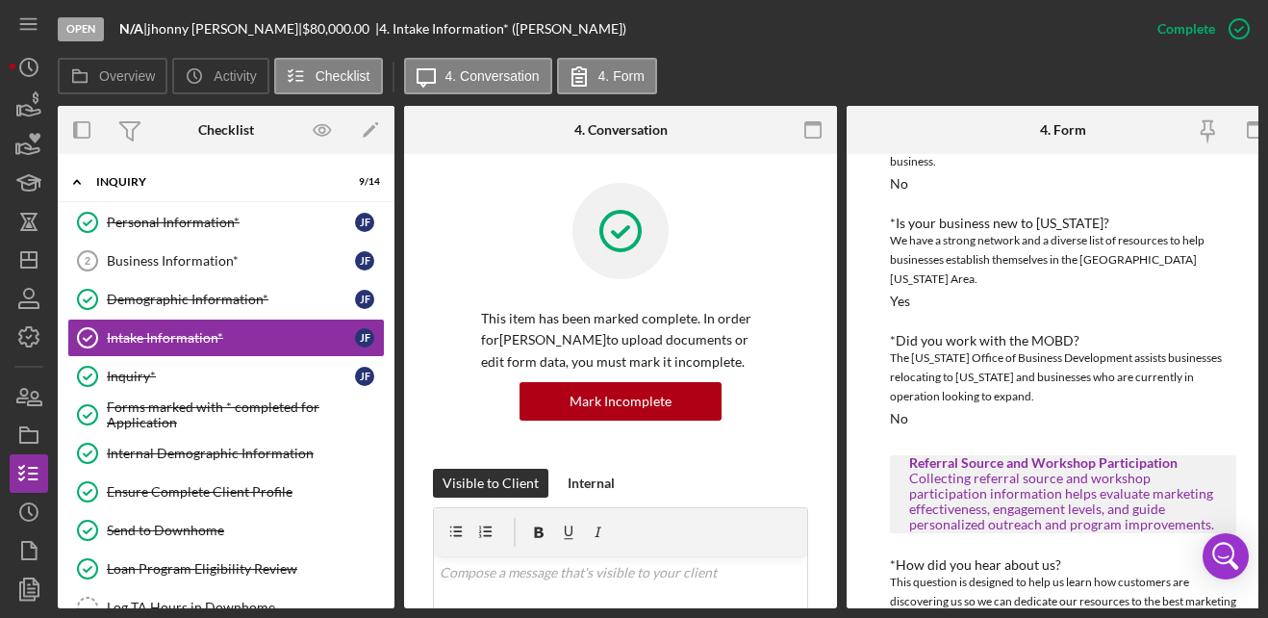
scroll to position [1114, 0]
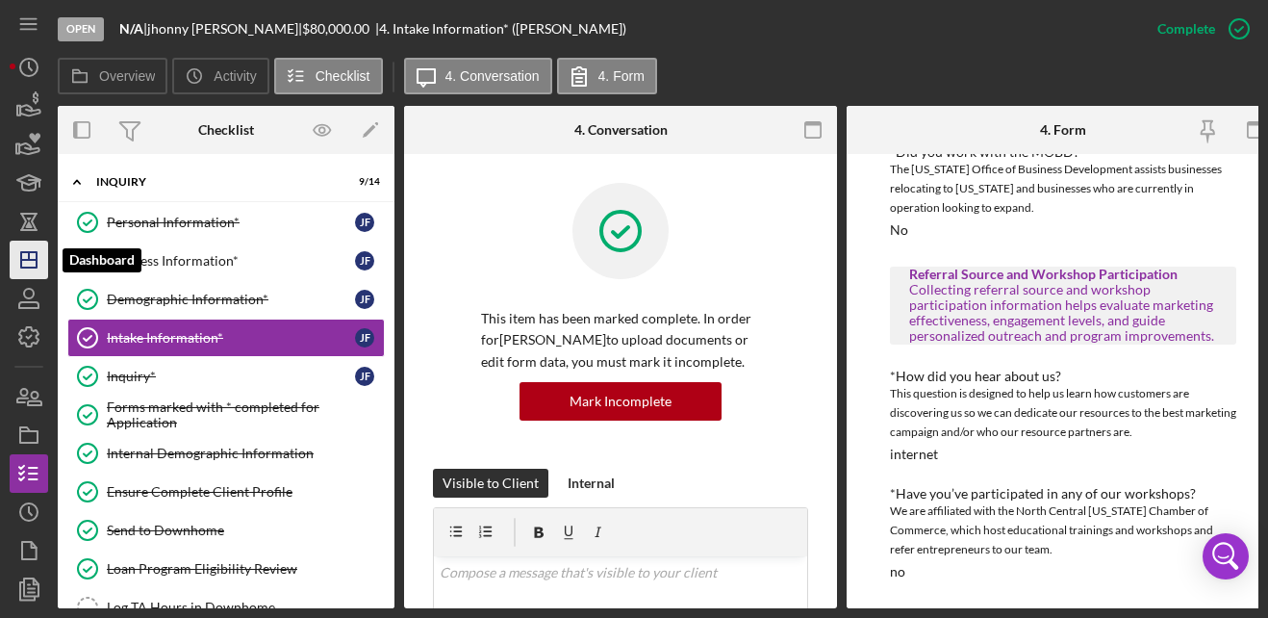
click at [33, 260] on line "button" at bounding box center [28, 260] width 15 height 0
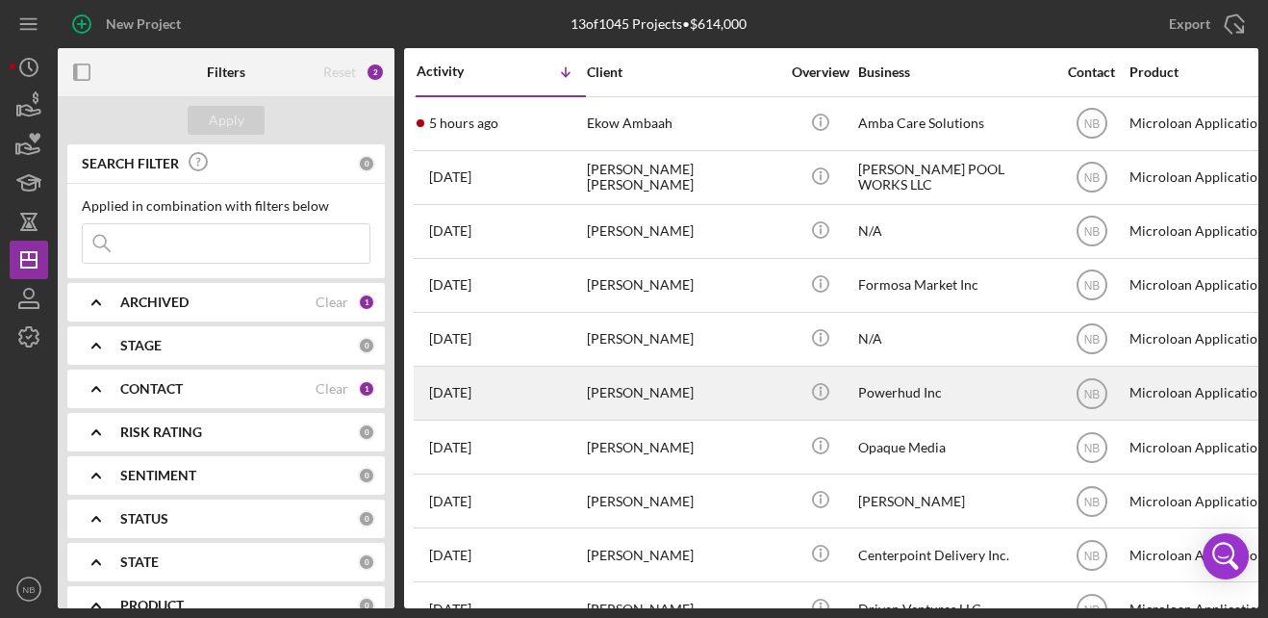
click at [733, 388] on div "[PERSON_NAME]" at bounding box center [683, 392] width 192 height 51
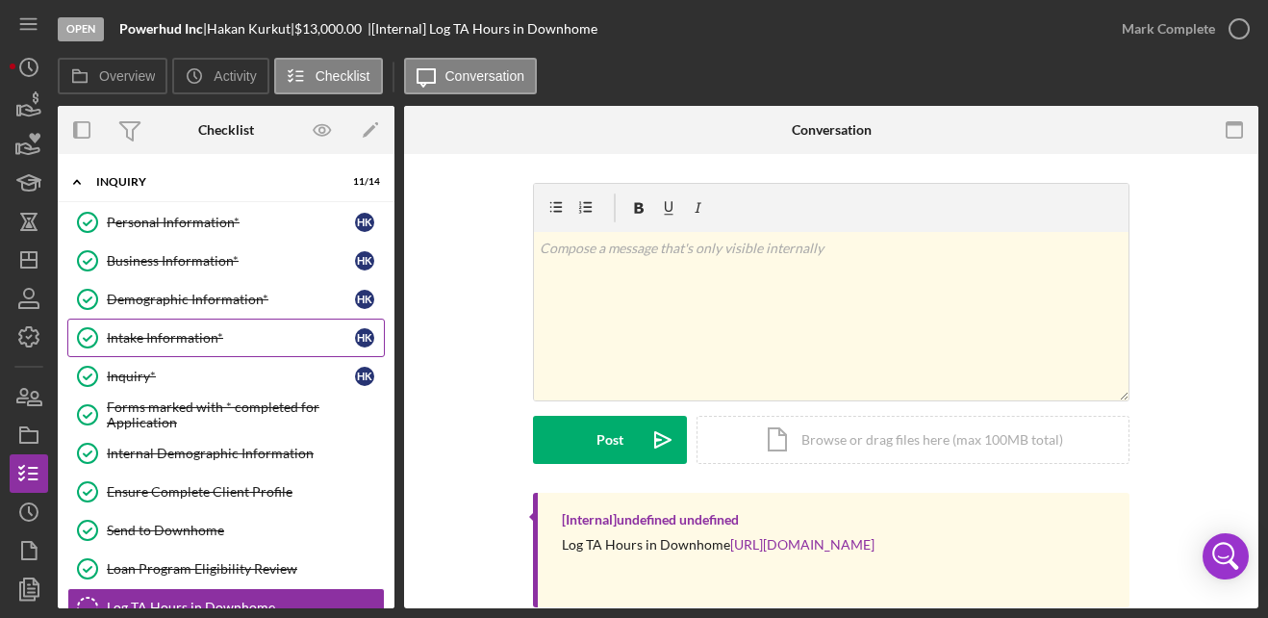
click at [161, 342] on div "Intake Information*" at bounding box center [231, 337] width 248 height 15
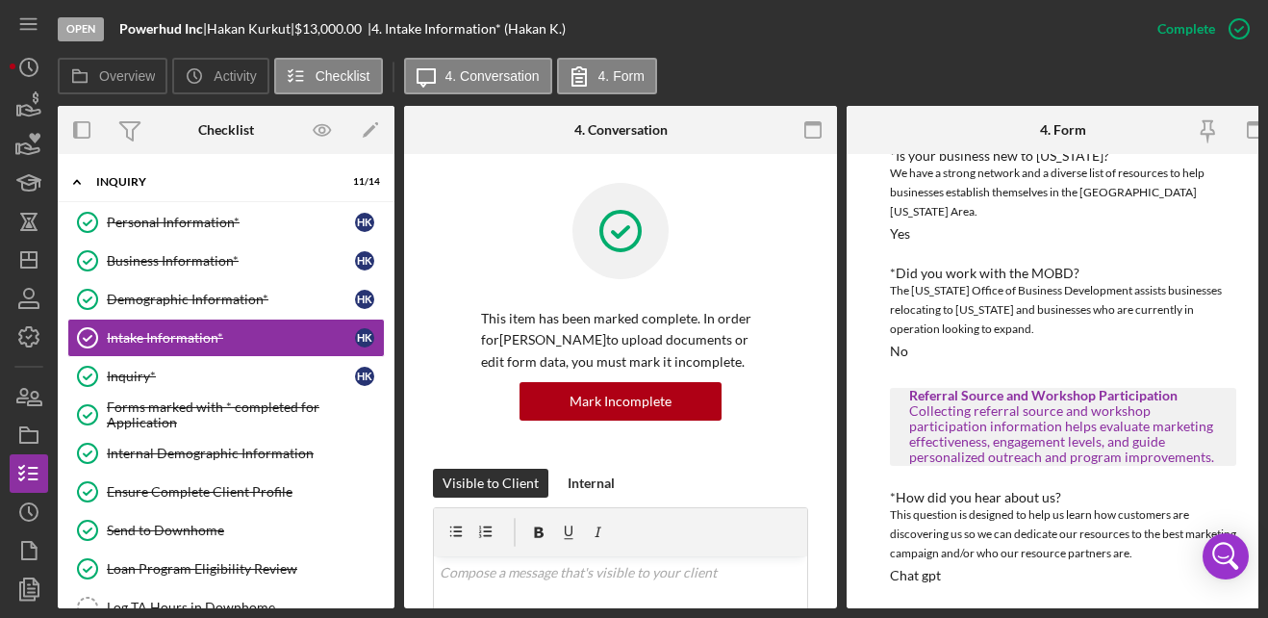
scroll to position [977, 0]
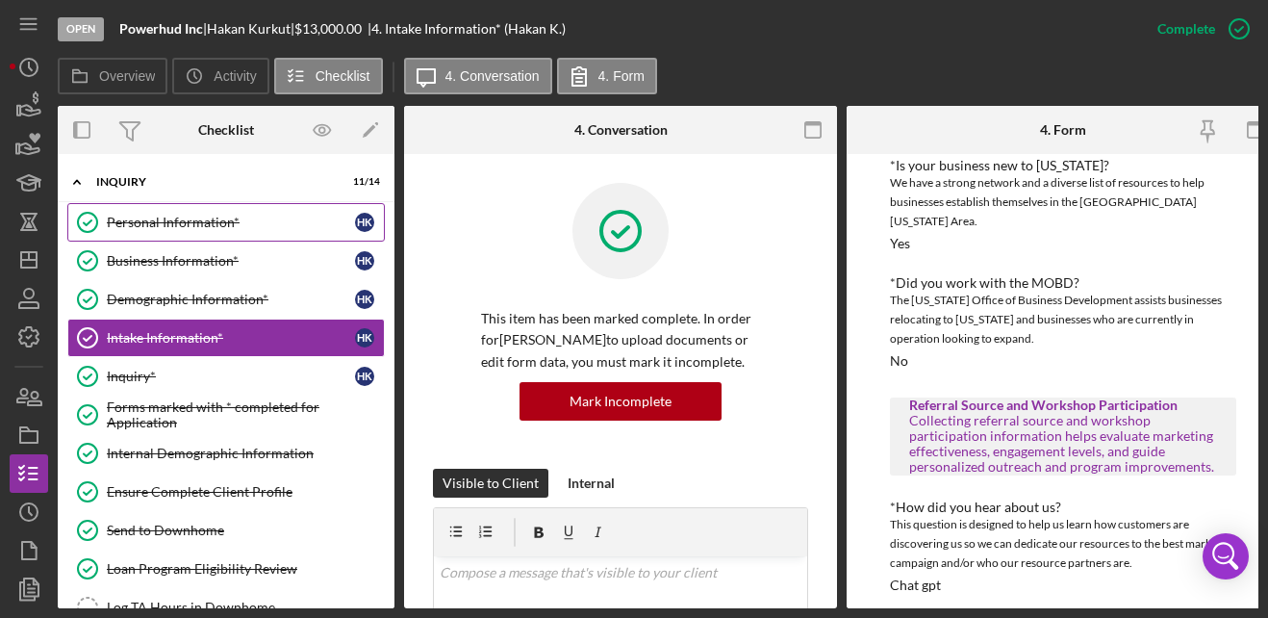
click at [177, 215] on div "Personal Information*" at bounding box center [231, 222] width 248 height 15
